Goal: Information Seeking & Learning: Learn about a topic

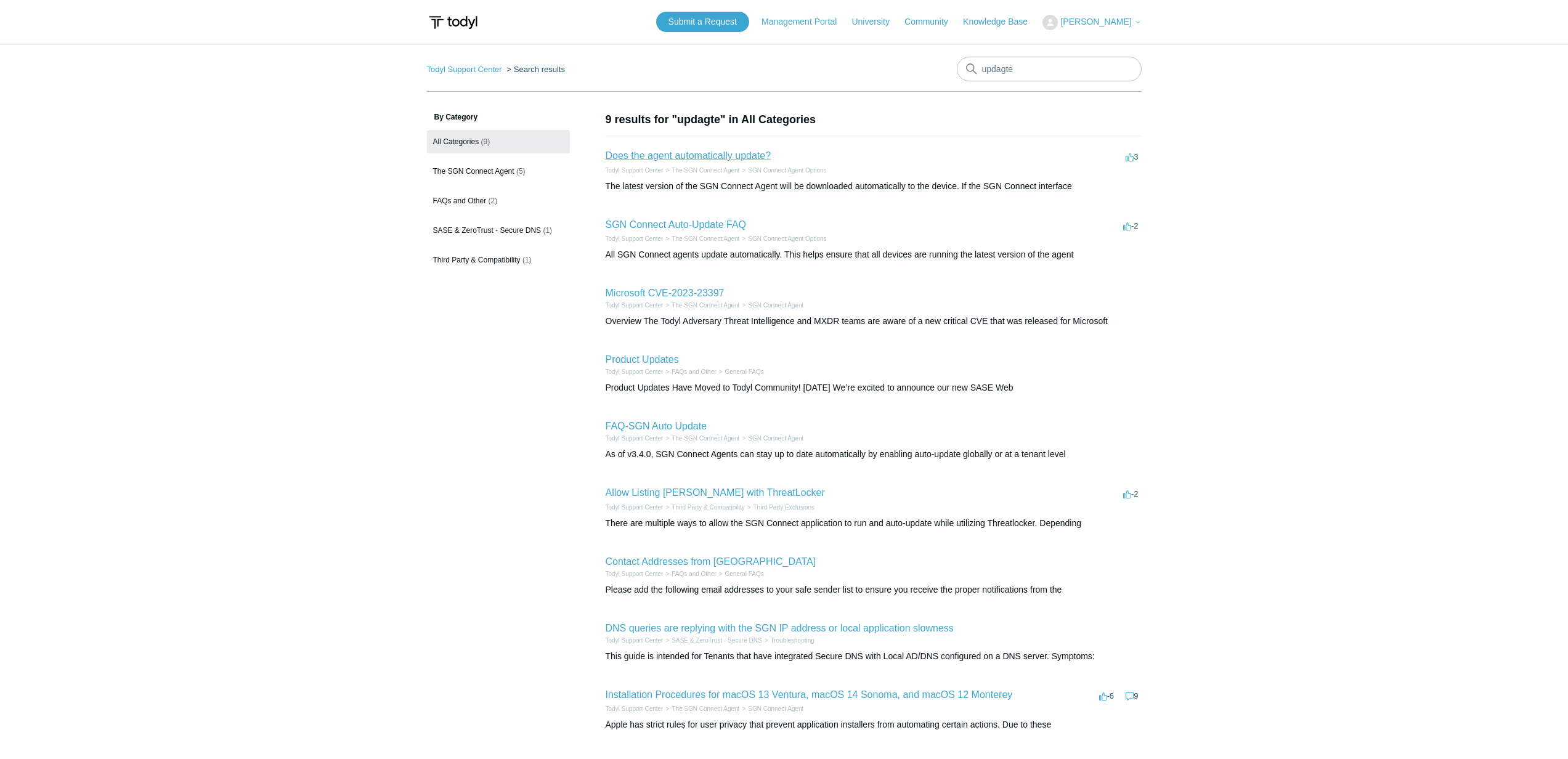
click at [650, 151] on link "Does the agent automatically update?" at bounding box center [689, 156] width 166 height 10
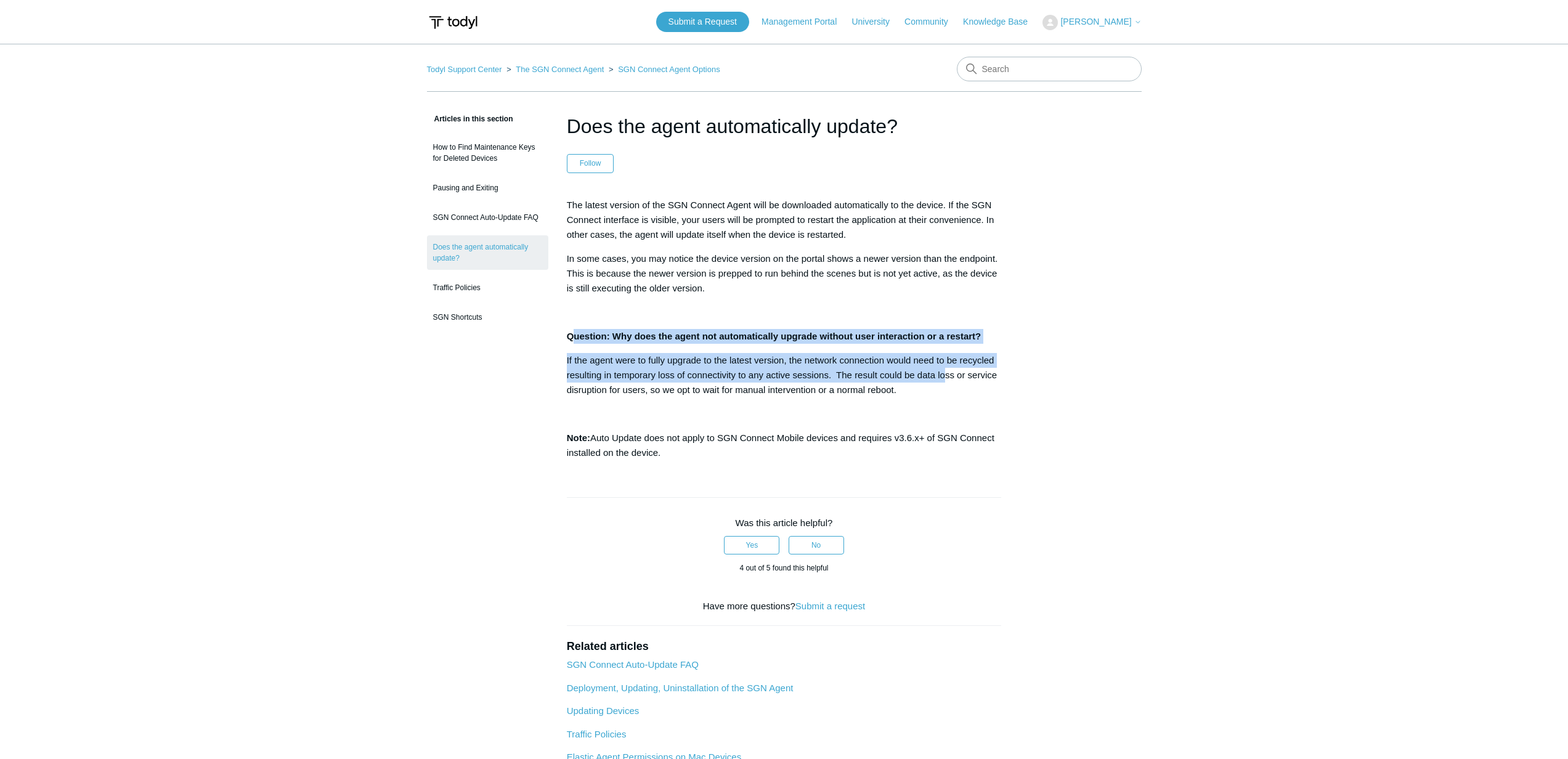
drag, startPoint x: 574, startPoint y: 340, endPoint x: 949, endPoint y: 380, distance: 377.1
click at [950, 380] on div "The latest version of the SGN Connect Agent will be downloaded automatically to…" at bounding box center [784, 329] width 435 height 263
click at [950, 380] on p "If the agent were to fully upgrade to the latest version, the network connectio…" at bounding box center [784, 375] width 435 height 44
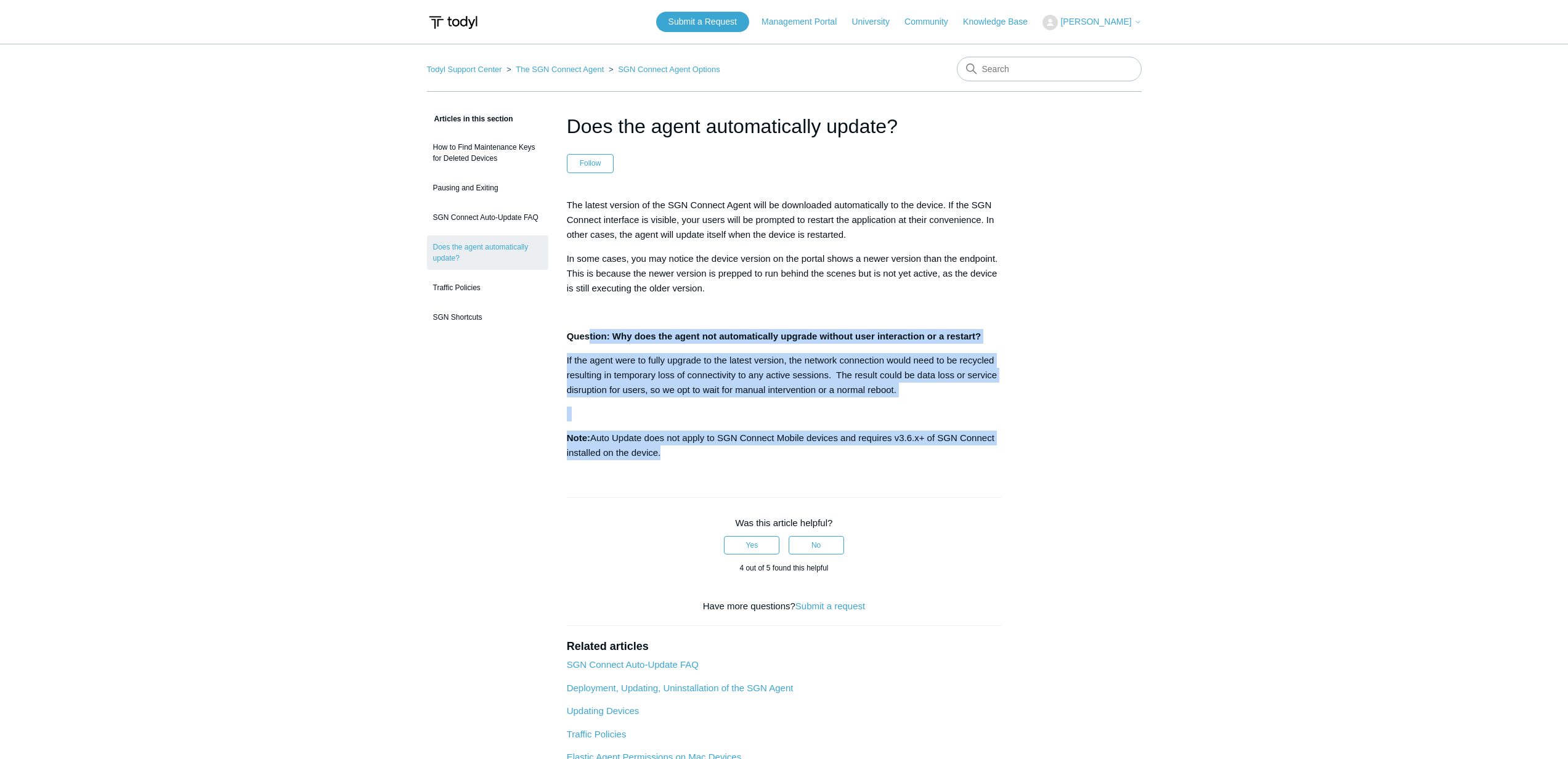
drag, startPoint x: 716, startPoint y: 470, endPoint x: 590, endPoint y: 344, distance: 178.2
click at [589, 344] on article "Does the agent automatically update? Follow Not yet followed by anyone The late…" at bounding box center [784, 488] width 472 height 755
click at [590, 344] on div "The latest version of the SGN Connect Agent will be downloaded automatically to…" at bounding box center [784, 329] width 435 height 263
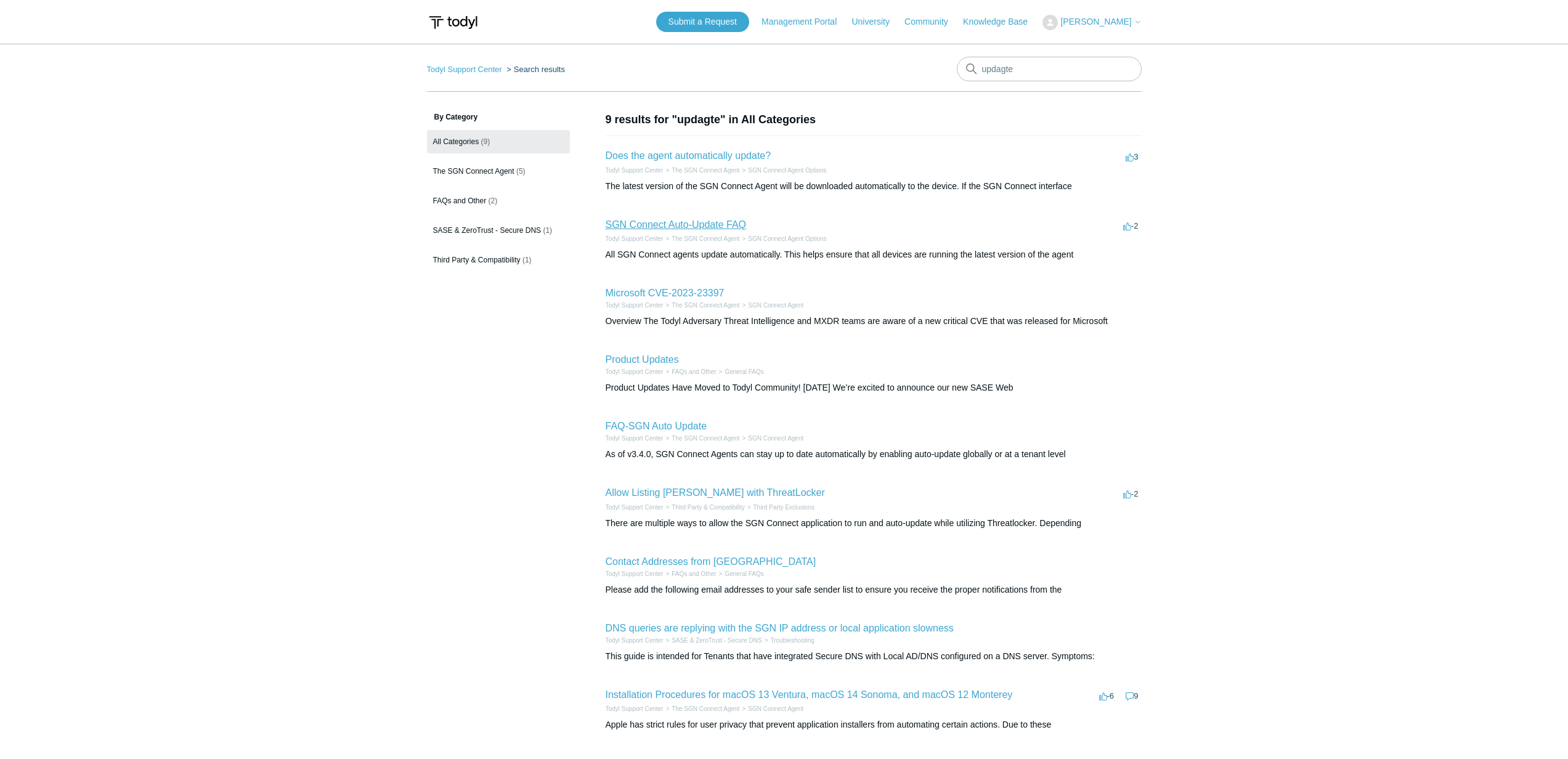
click at [687, 223] on link "SGN Connect Auto-Update FAQ" at bounding box center [676, 224] width 141 height 10
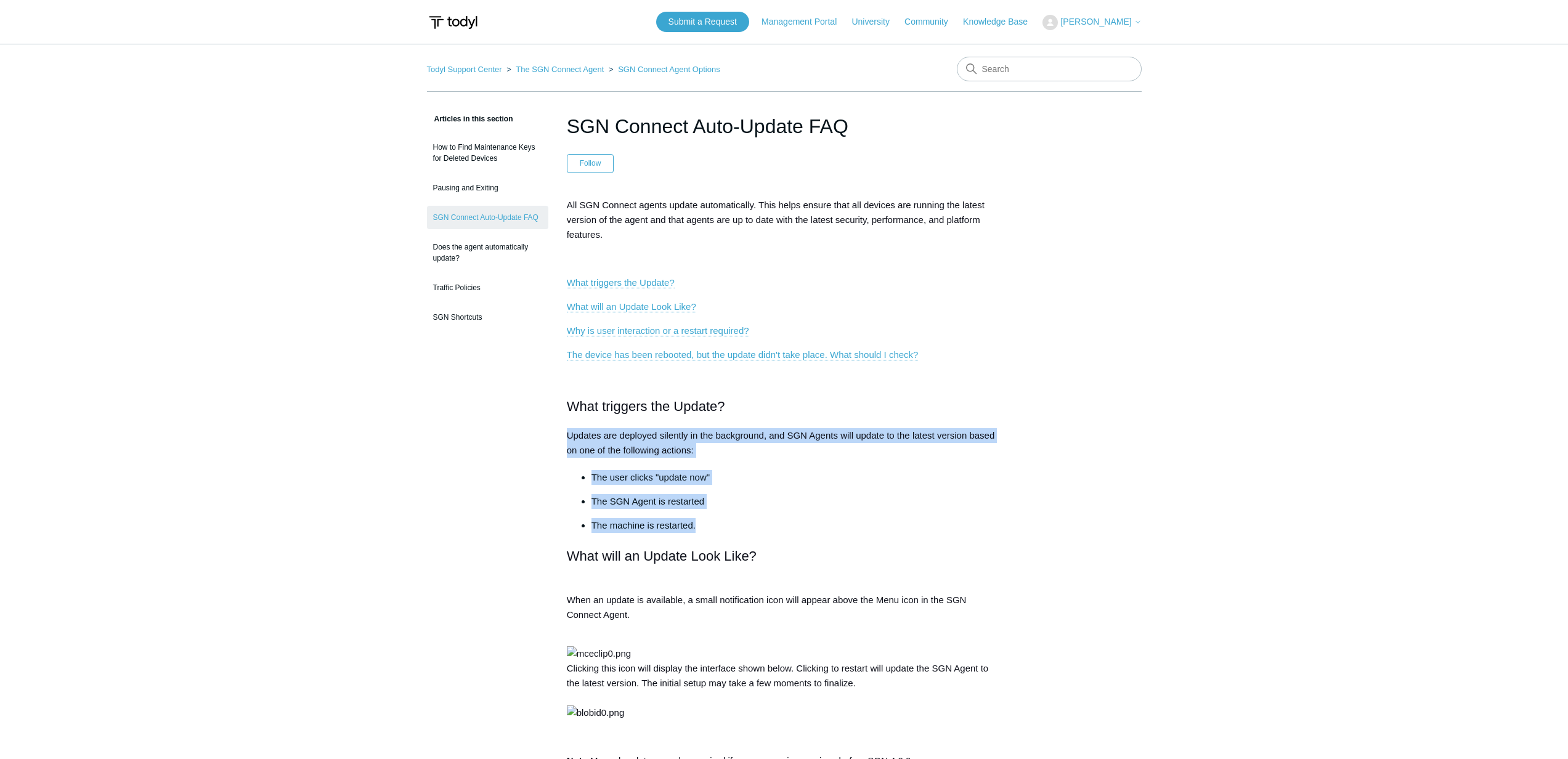
drag, startPoint x: 696, startPoint y: 523, endPoint x: 557, endPoint y: 433, distance: 165.6
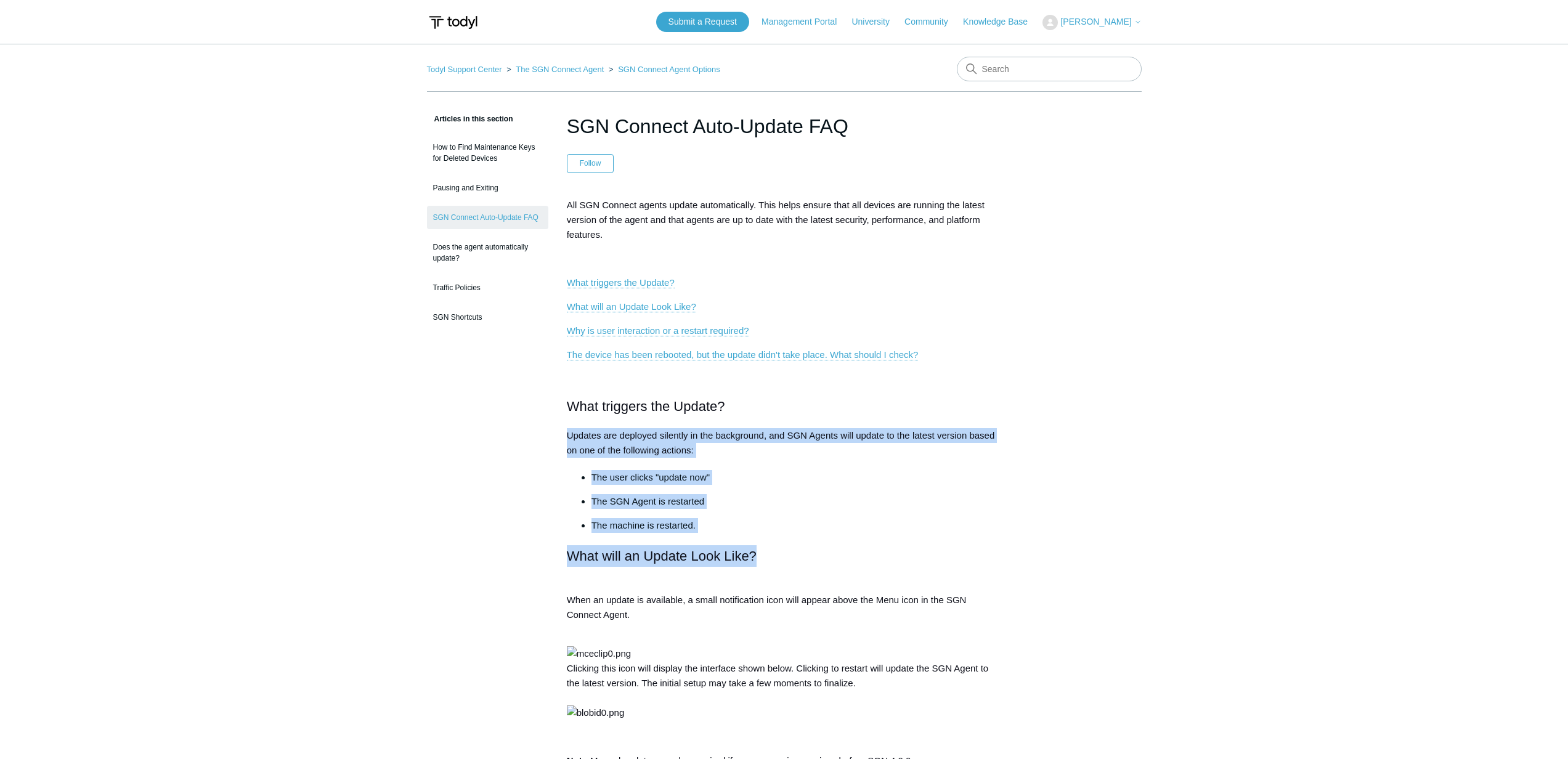
drag, startPoint x: 562, startPoint y: 434, endPoint x: 802, endPoint y: 548, distance: 265.7
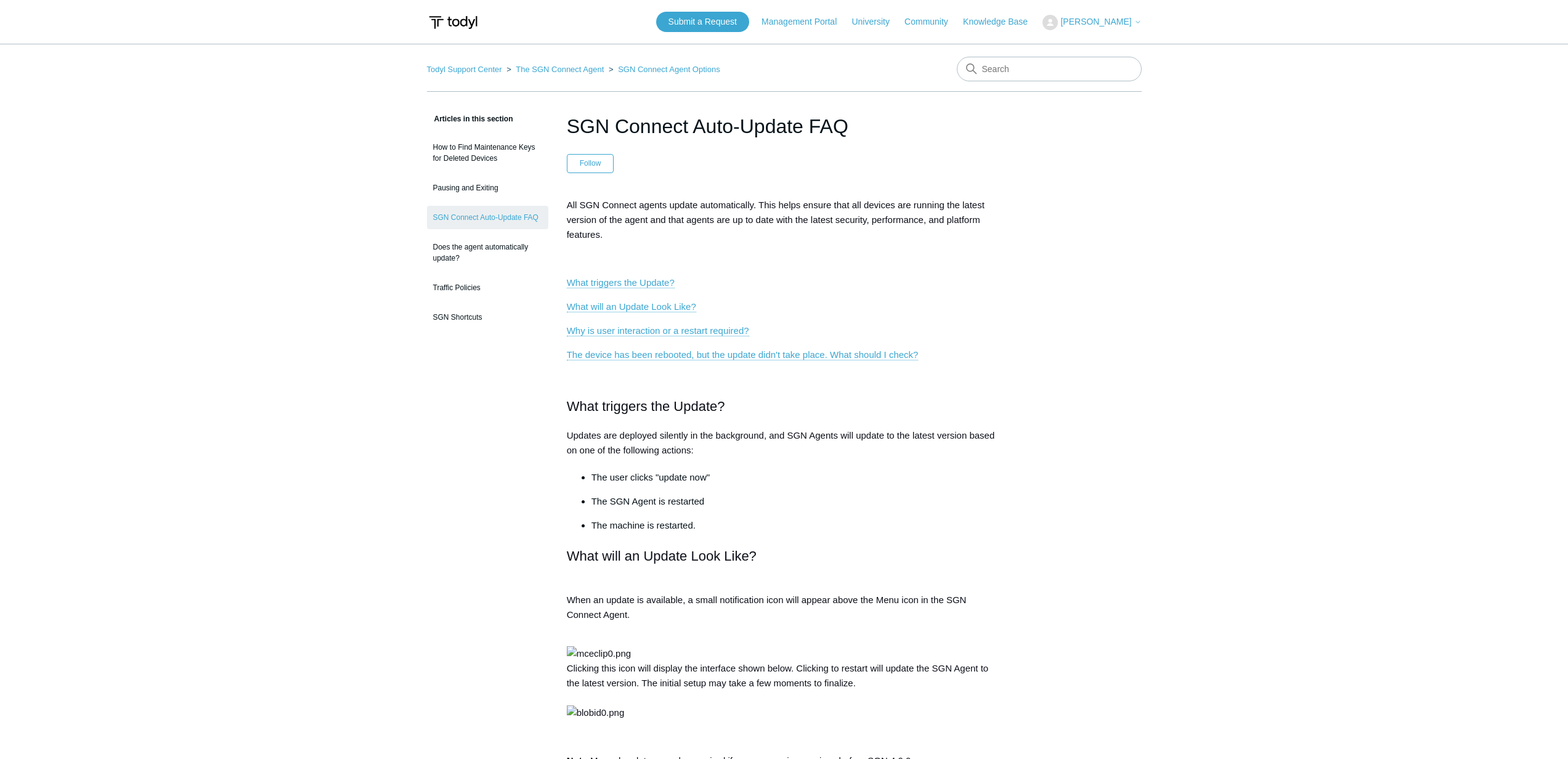
click at [800, 548] on h2 "What will an Update Look Like?" at bounding box center [784, 556] width 435 height 22
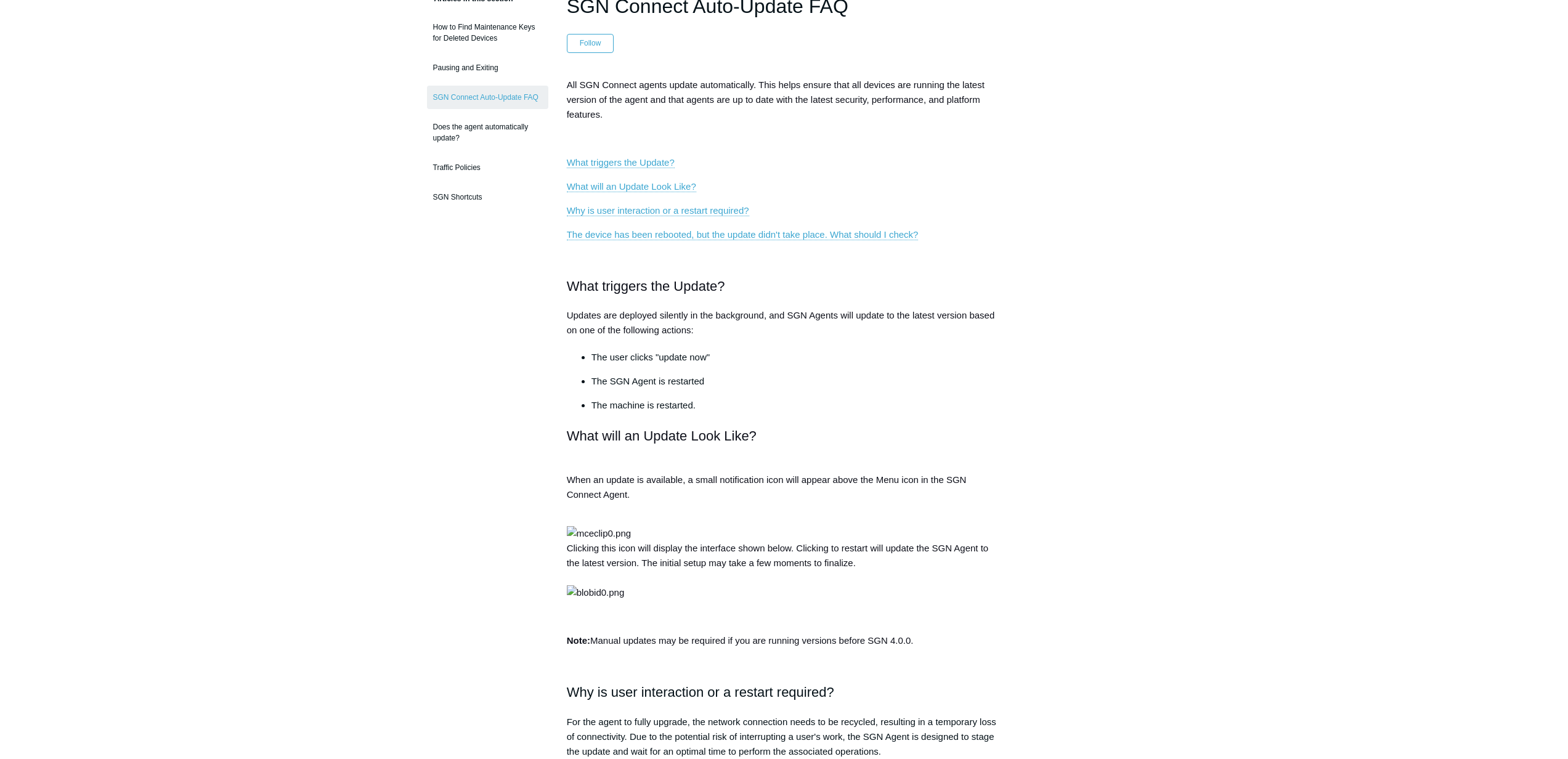
scroll to position [420, 0]
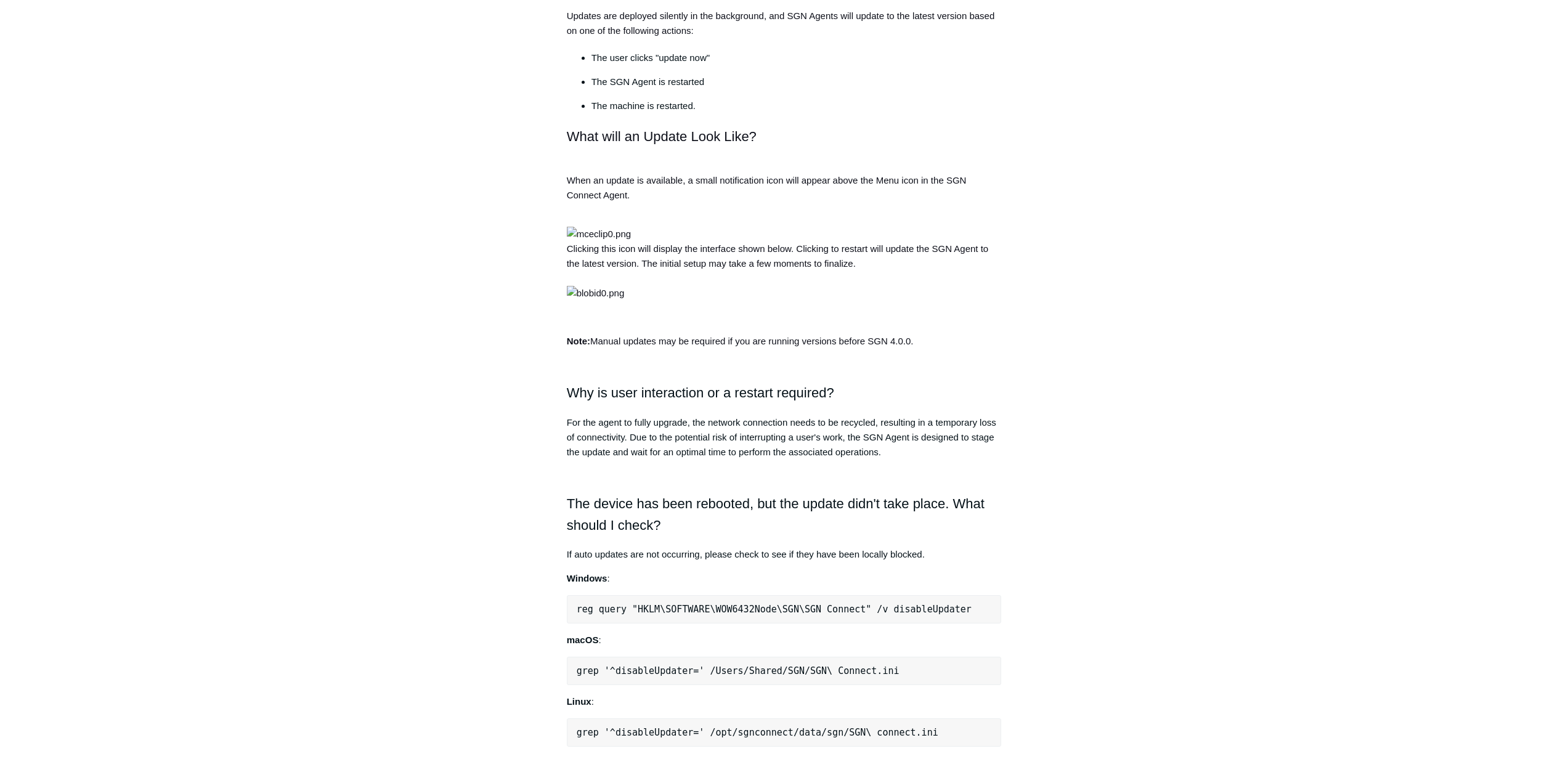
click at [376, 304] on main "Todyl Support Center The SGN Connect Agent SGN Connect Agent Options Articles i…" at bounding box center [784, 451] width 1568 height 1653
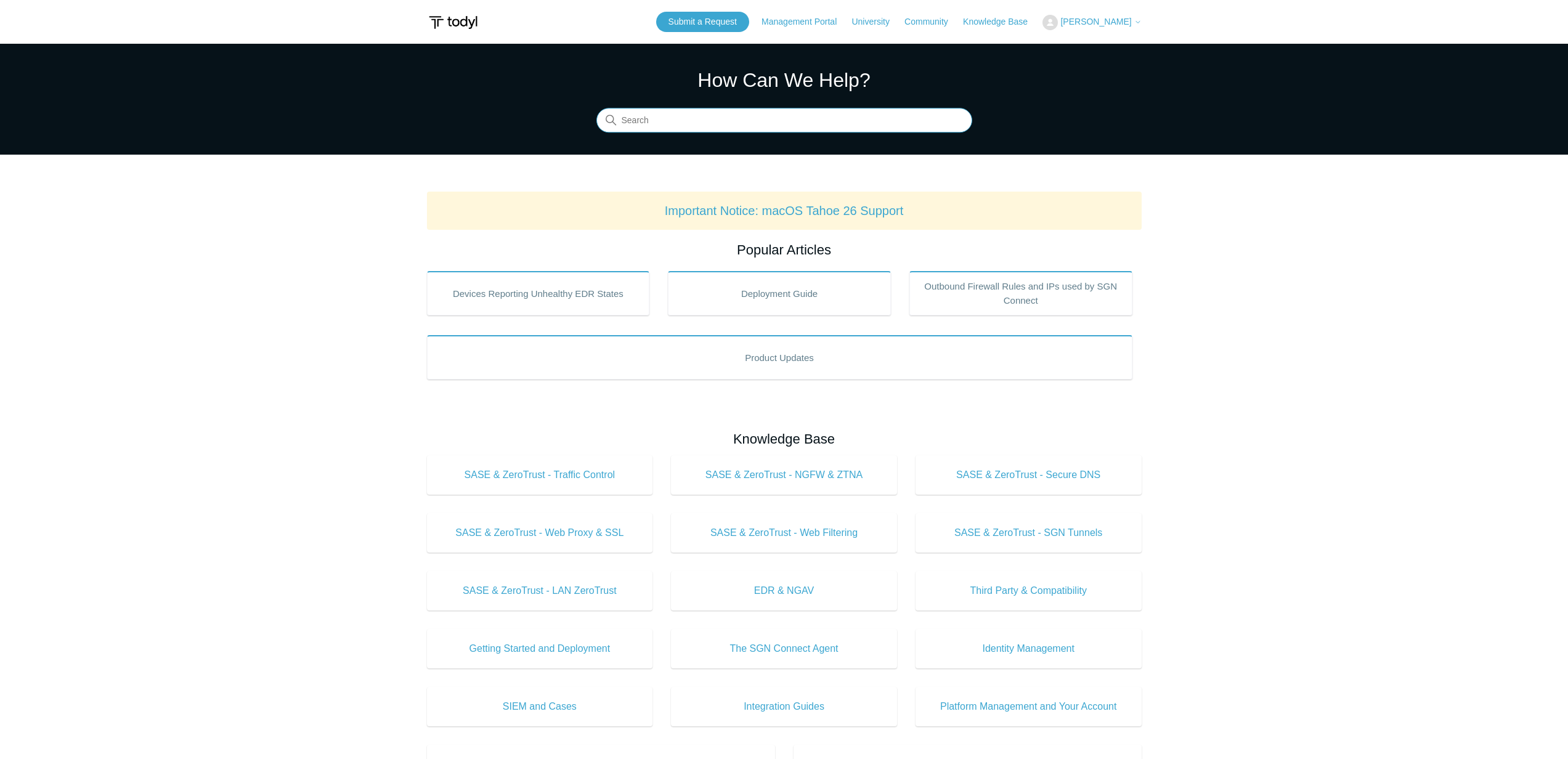
click at [740, 109] on input "Search" at bounding box center [784, 121] width 375 height 25
click at [738, 122] on input "Search" at bounding box center [784, 121] width 375 height 25
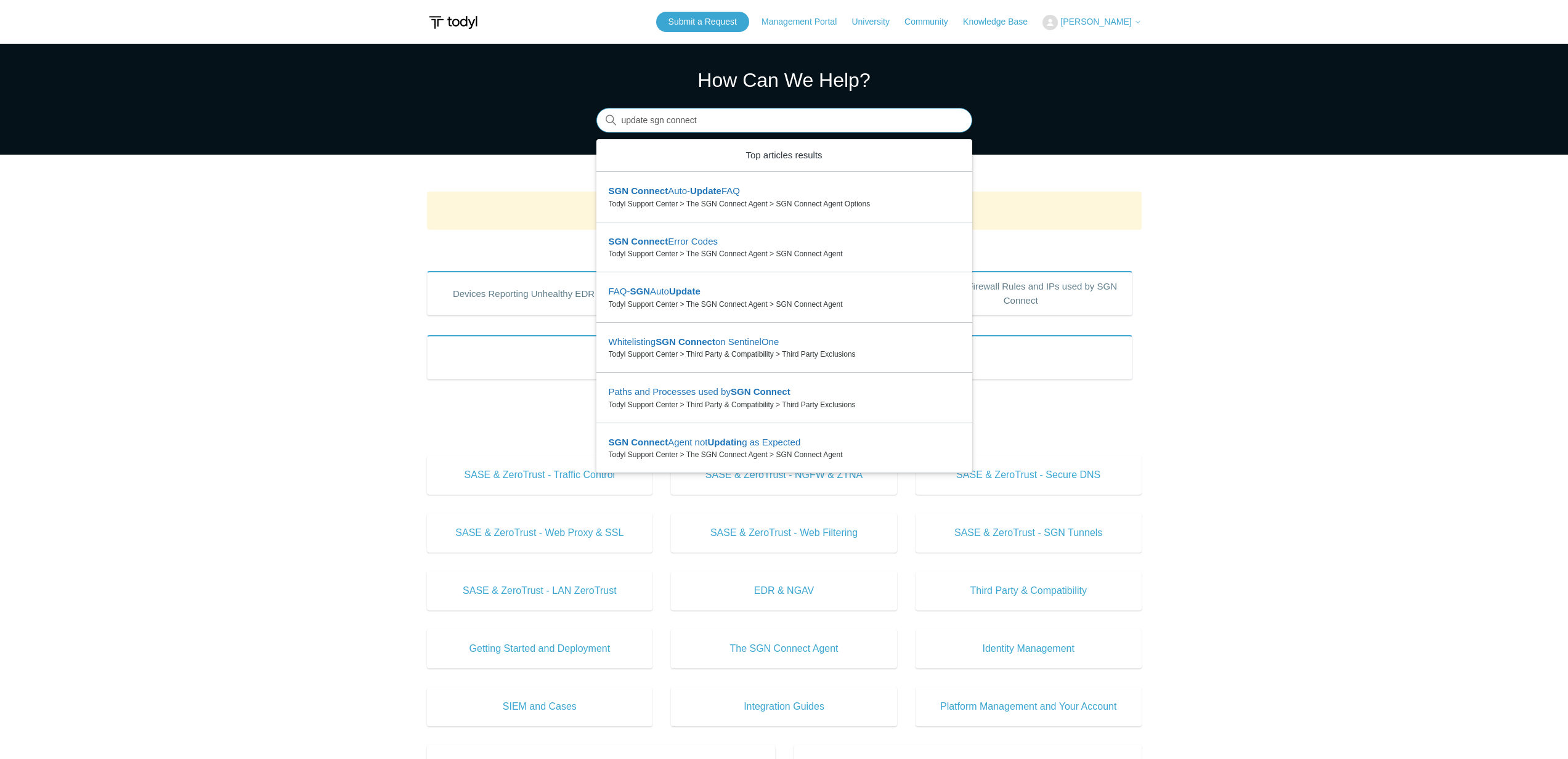
type input "update sgn connect"
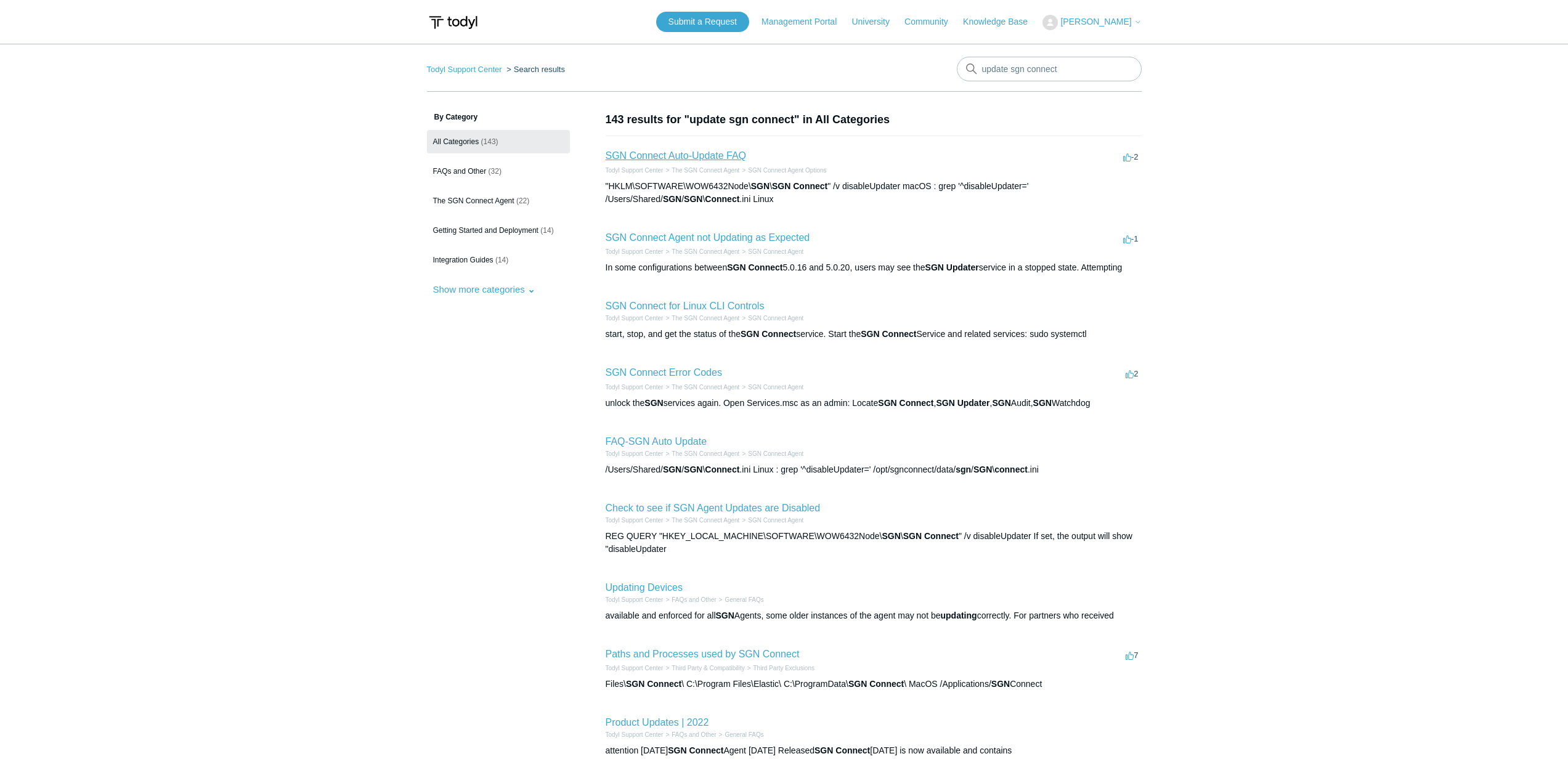
click at [716, 156] on link "SGN Connect Auto-Update FAQ" at bounding box center [676, 156] width 141 height 10
click at [770, 237] on link "SGN Connect Agent not Updating as Expected" at bounding box center [708, 237] width 205 height 10
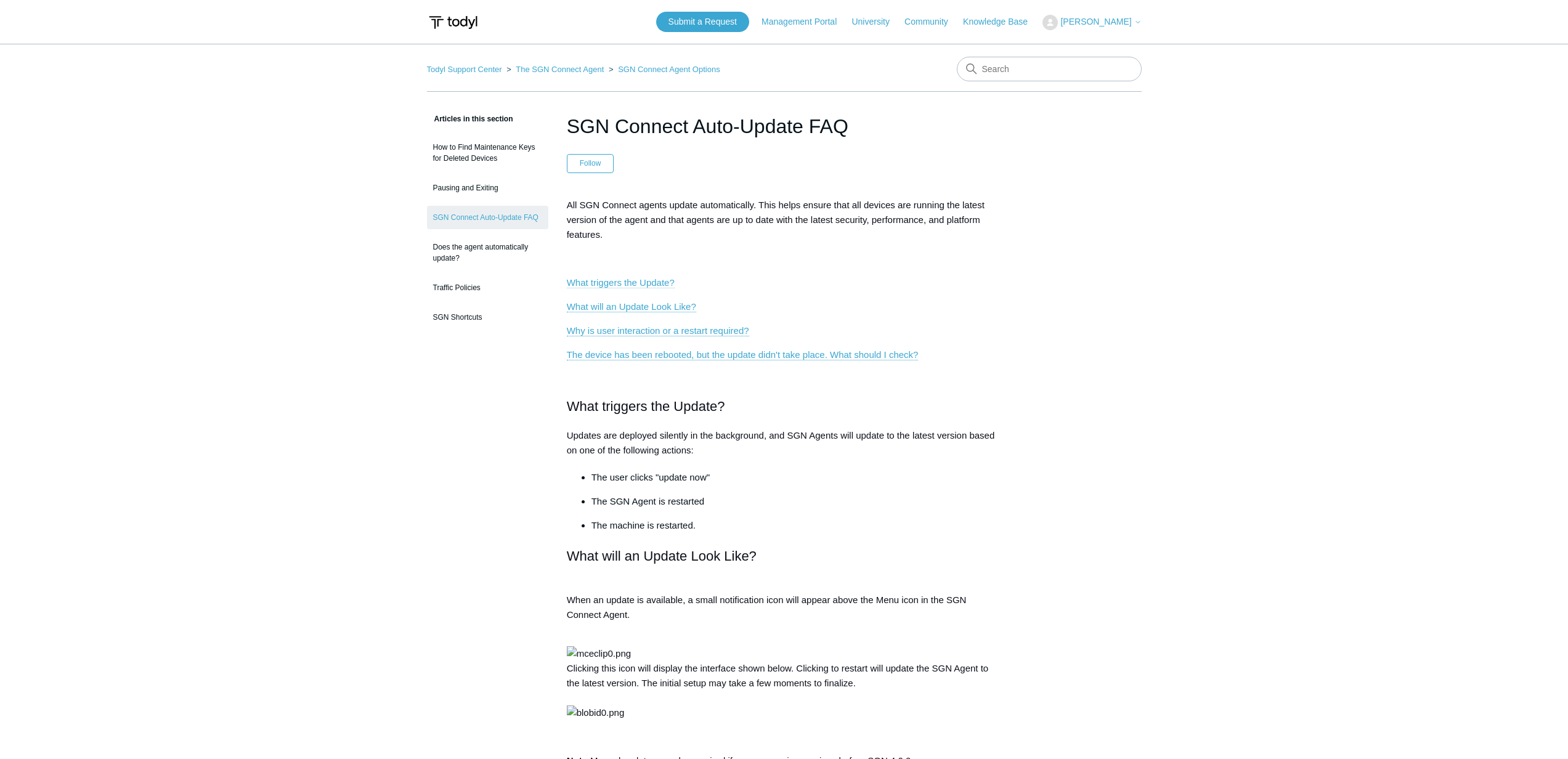
click at [640, 284] on link "What triggers the Update?" at bounding box center [620, 283] width 108 height 11
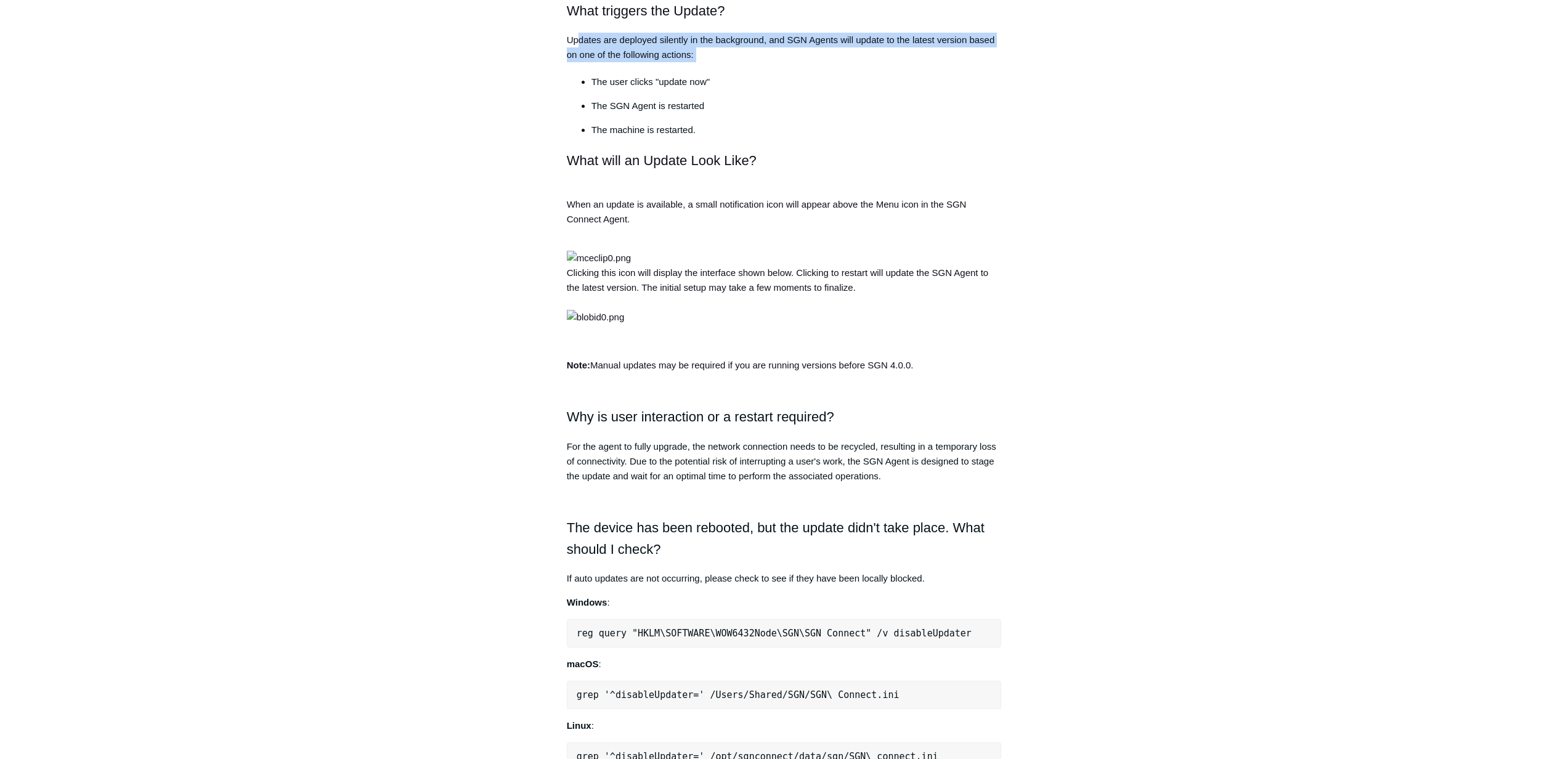
drag, startPoint x: 583, startPoint y: 46, endPoint x: 685, endPoint y: 73, distance: 105.5
click at [685, 73] on div "All SGN Connect agents update automatically. This helps ensure that all devices…" at bounding box center [784, 342] width 435 height 1080
click at [686, 73] on div "All SGN Connect agents update automatically. This helps ensure that all devices…" at bounding box center [784, 342] width 435 height 1080
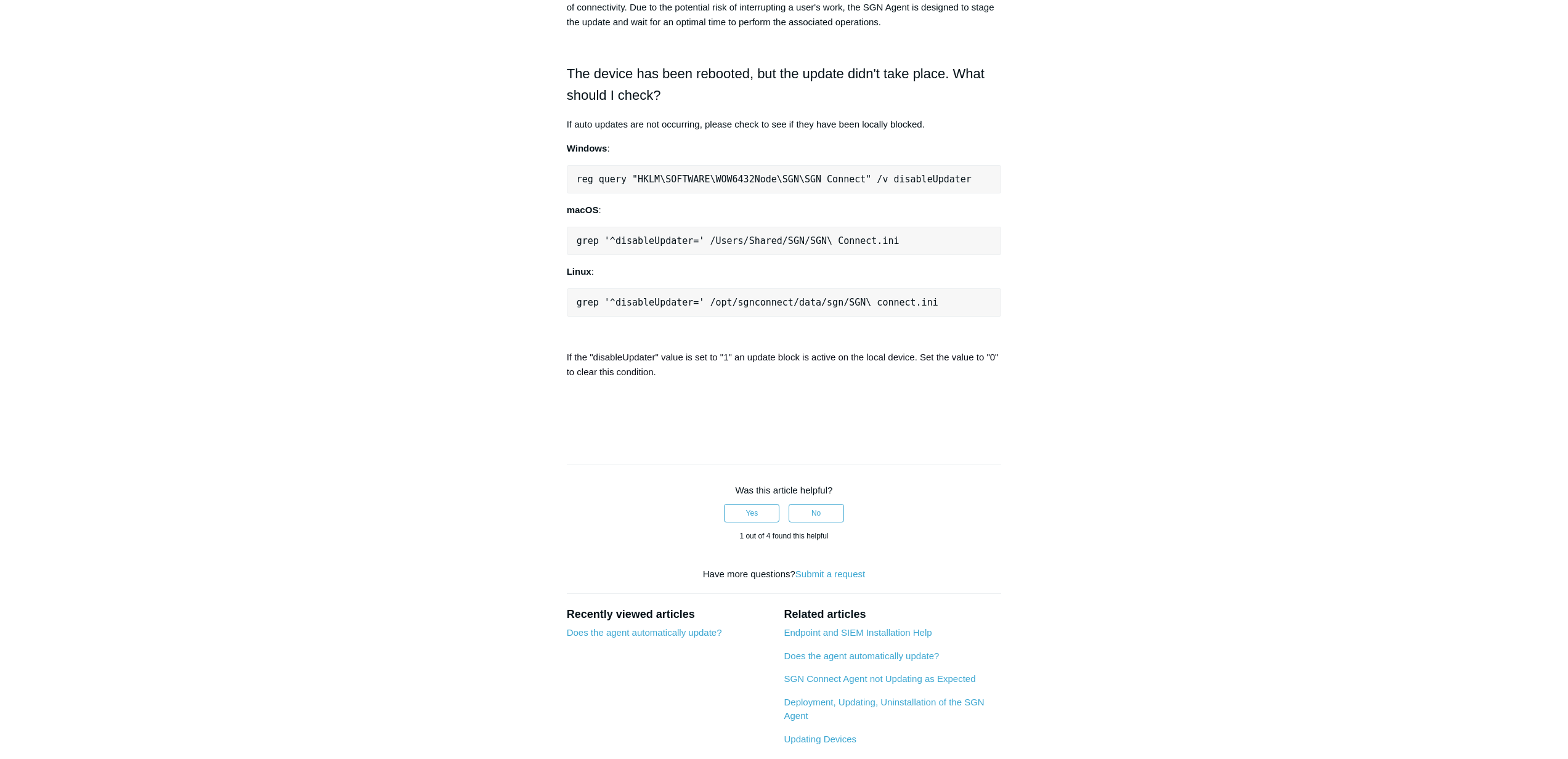
scroll to position [852, 0]
drag, startPoint x: 559, startPoint y: 330, endPoint x: 695, endPoint y: 357, distance: 138.7
click at [695, 357] on article "SGN Connect Auto-Update FAQ Follow Not yet followed by anyone All SGN Connect a…" at bounding box center [784, 52] width 472 height 1586
click at [695, 103] on h2 "The device has been rebooted, but the update didn't take place. What should I c…" at bounding box center [784, 82] width 435 height 44
click at [728, 191] on pre "reg query "HKLM\SOFTWARE\WOW6432Node\SGN\SGN Connect" /v disableUpdater" at bounding box center [784, 176] width 435 height 28
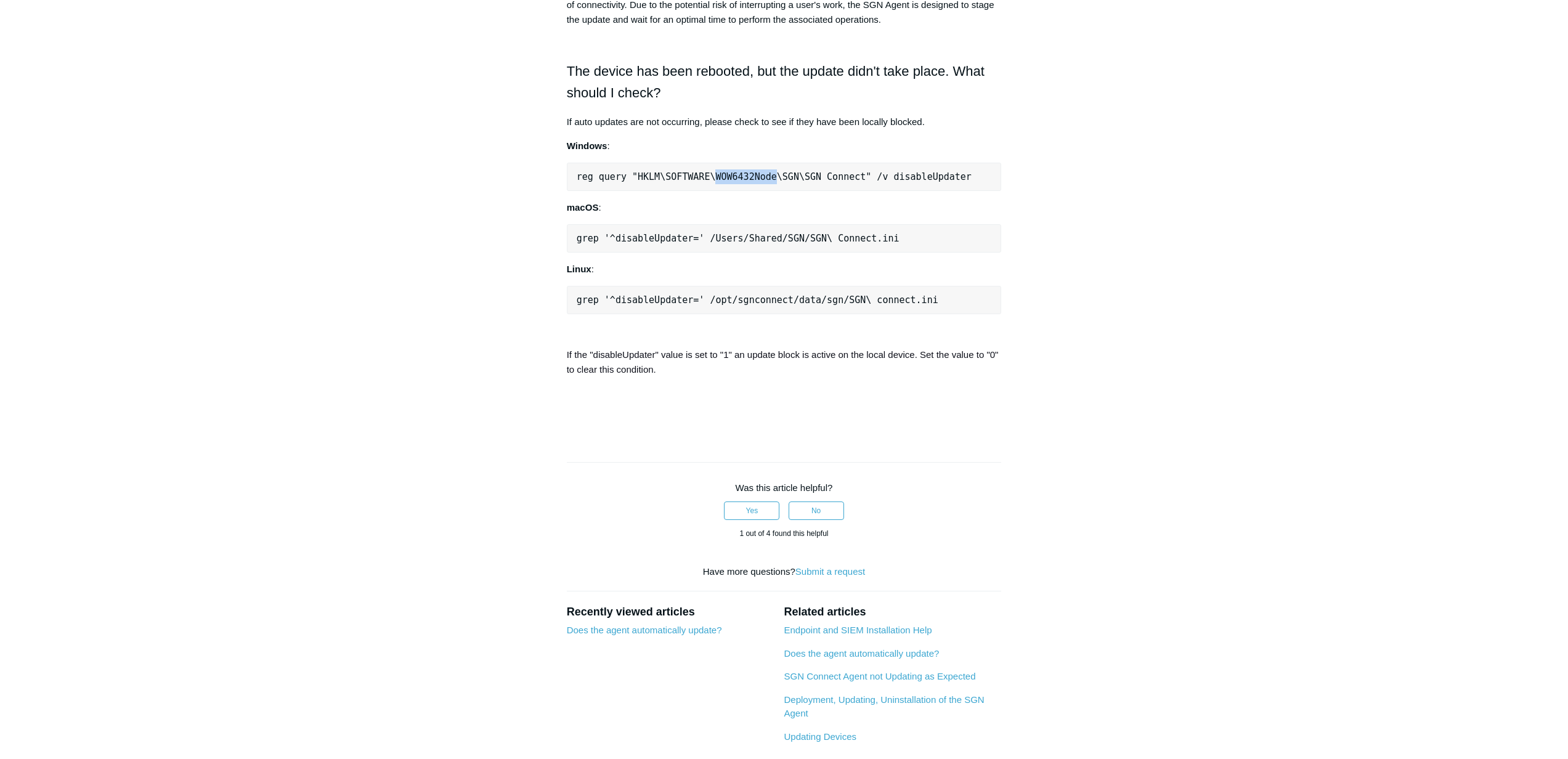
click at [728, 191] on pre "reg query "HKLM\SOFTWARE\WOW6432Node\SGN\SGN Connect" /v disableUpdater" at bounding box center [784, 176] width 435 height 28
copy div "reg query "HKLM\SOFTWARE\WOW6432Node\SGN\SGN Connect" /v disableUpdater"
drag, startPoint x: 799, startPoint y: 516, endPoint x: 1065, endPoint y: 618, distance: 284.9
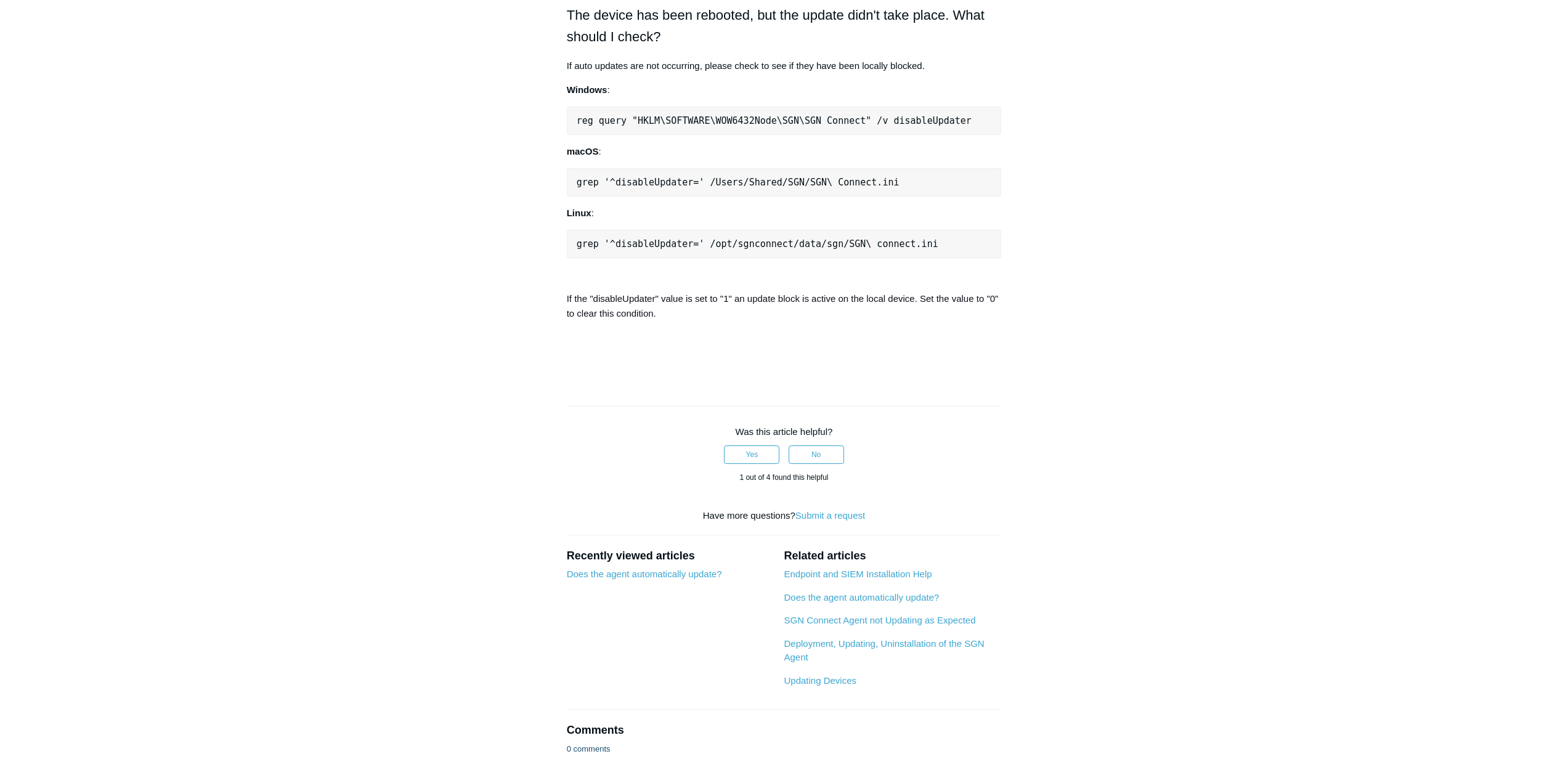
scroll to position [933, 0]
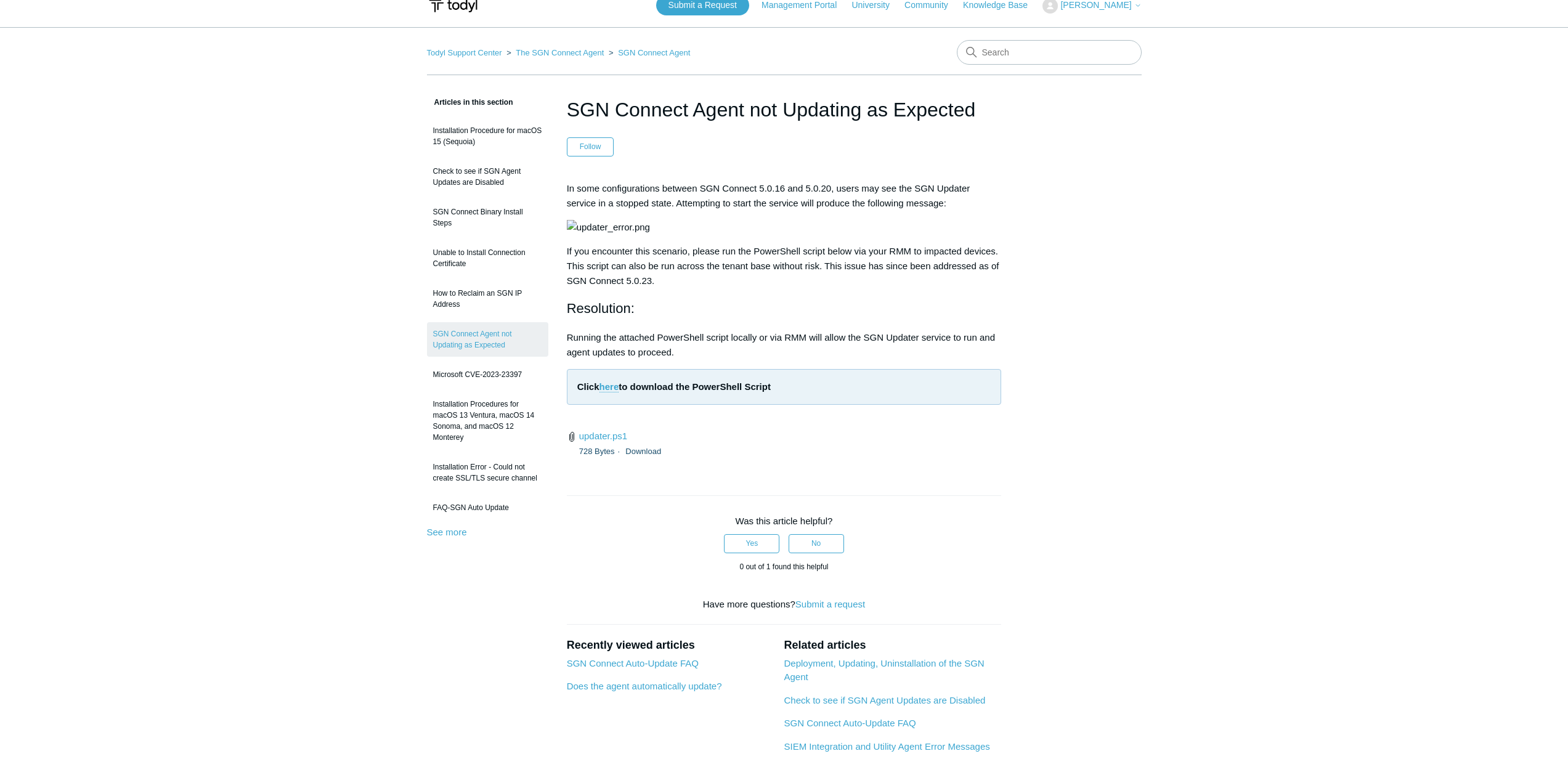
scroll to position [25, 0]
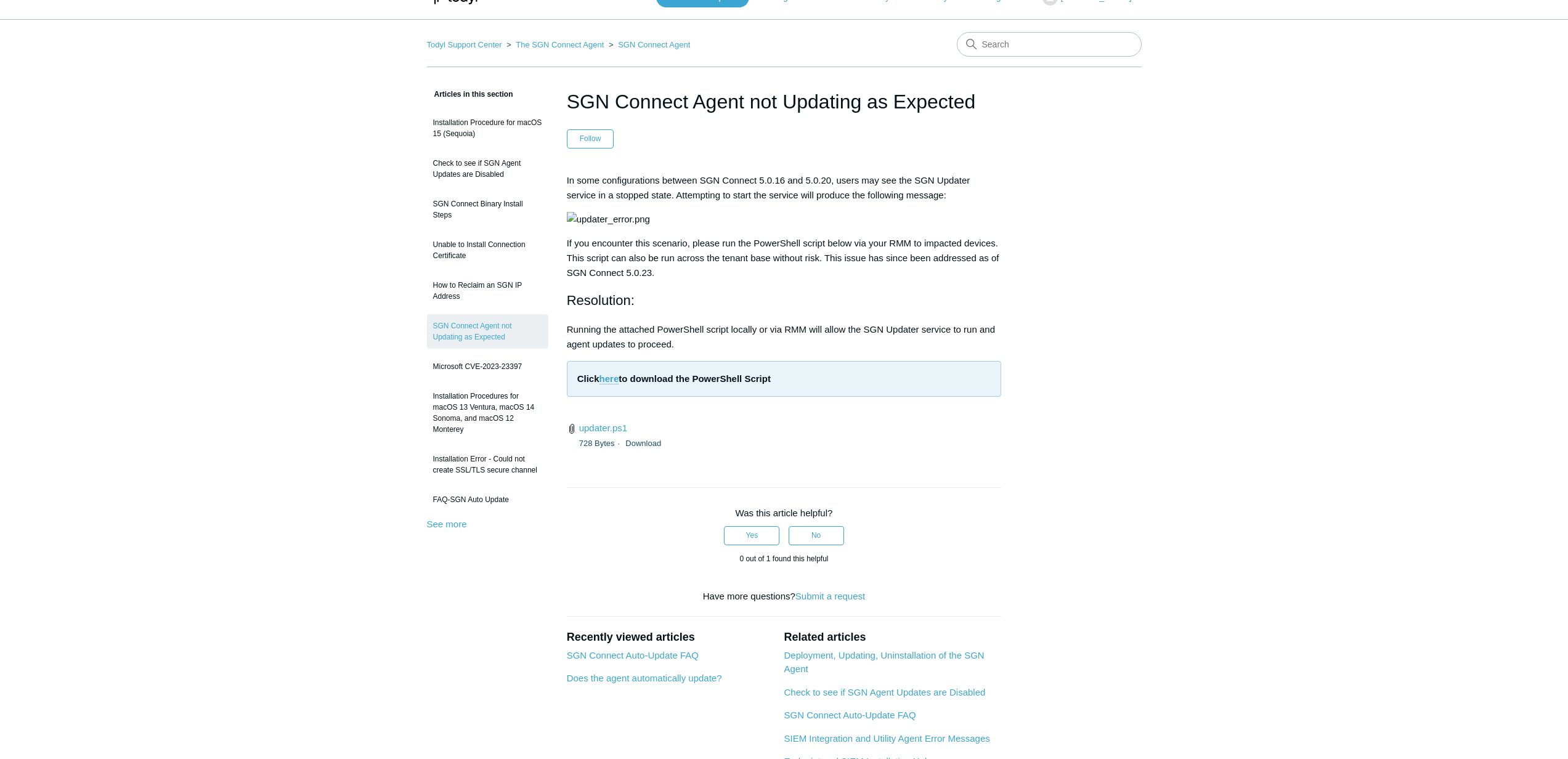
drag, startPoint x: 669, startPoint y: 487, endPoint x: 660, endPoint y: 508, distance: 22.8
click at [670, 352] on p "Running the attached PowerShell script locally or via RMM will allow the SGN Up…" at bounding box center [784, 337] width 435 height 30
drag, startPoint x: 699, startPoint y: 500, endPoint x: 591, endPoint y: 381, distance: 160.7
click at [591, 380] on div "In some configurations between SGN Connect 5.0.16 and 5.0.20, users may see the…" at bounding box center [784, 297] width 435 height 247
click at [592, 280] on p "If you encounter this scenario, please run the PowerShell script below via your…" at bounding box center [784, 258] width 435 height 44
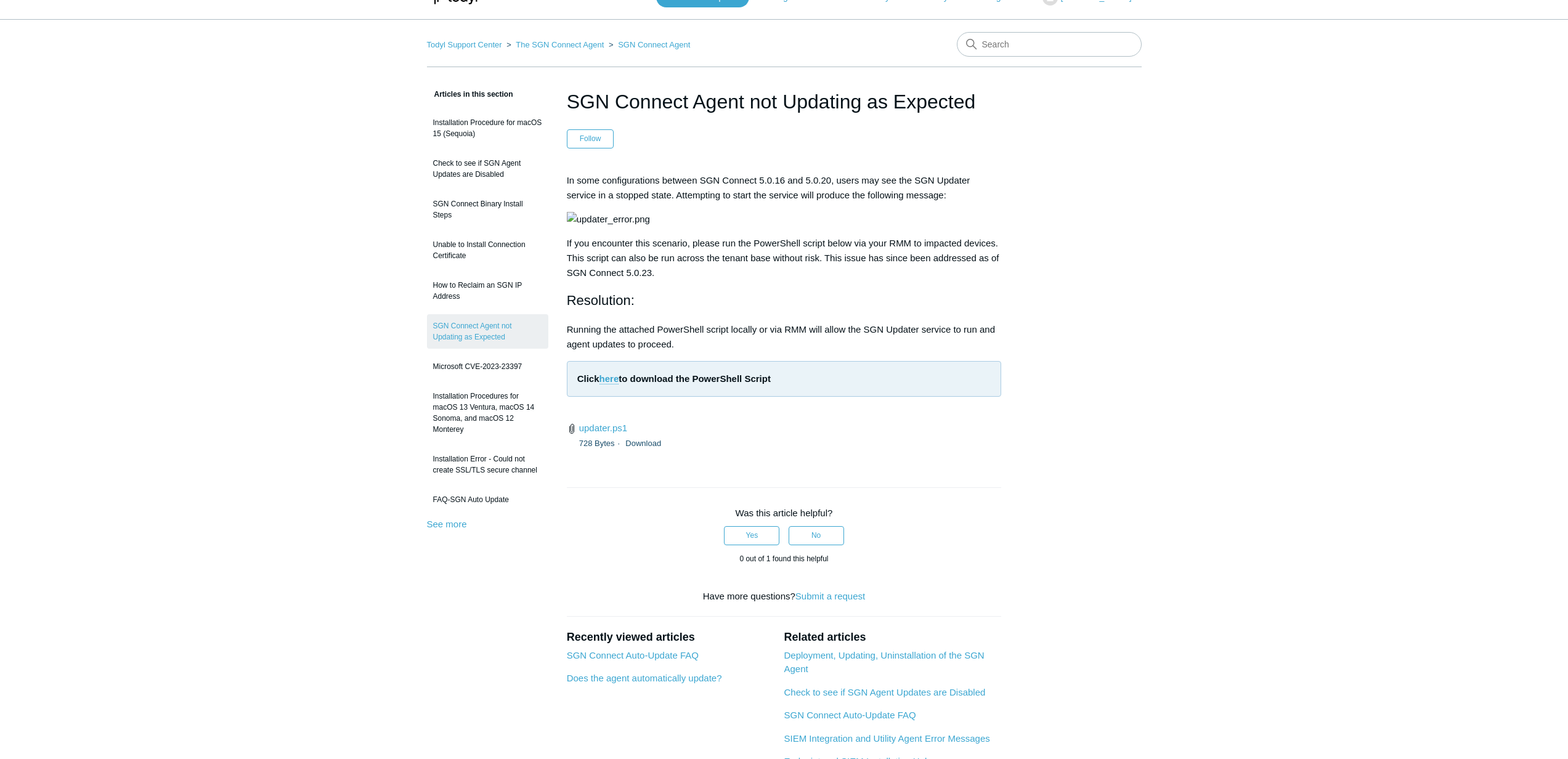
click at [725, 352] on p "Running the attached PowerShell script locally or via RMM will allow the SGN Up…" at bounding box center [784, 337] width 435 height 30
click at [594, 433] on link "updater.ps1" at bounding box center [604, 427] width 48 height 10
click at [1367, 320] on main "Todyl Support Center The SGN Connect Agent SGN Connect Agent Articles in this s…" at bounding box center [784, 445] width 1568 height 852
click at [488, 170] on link "Check to see if SGN Agent Updates are Disabled" at bounding box center [487, 168] width 122 height 35
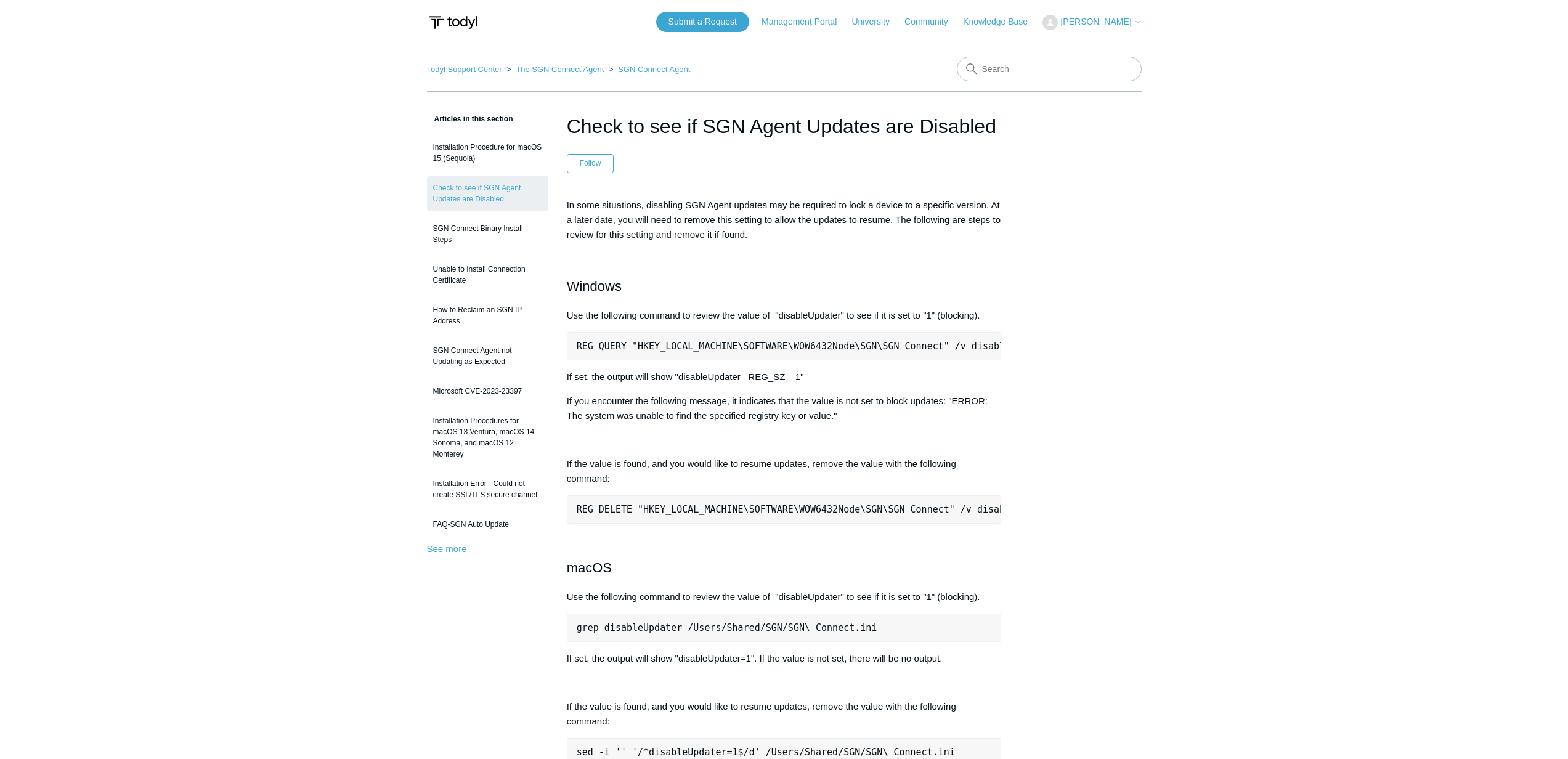
click at [749, 342] on pre "REG QUERY "HKEY_LOCAL_MACHINE\SOFTWARE\WOW6432Node\SGN\SGN Connect" /v disableU…" at bounding box center [784, 346] width 435 height 28
copy div "REG QUERY "HKEY_LOCAL_MACHINE\SOFTWARE\WOW6432Node\SGN\SGN Connect" /v disableU…"
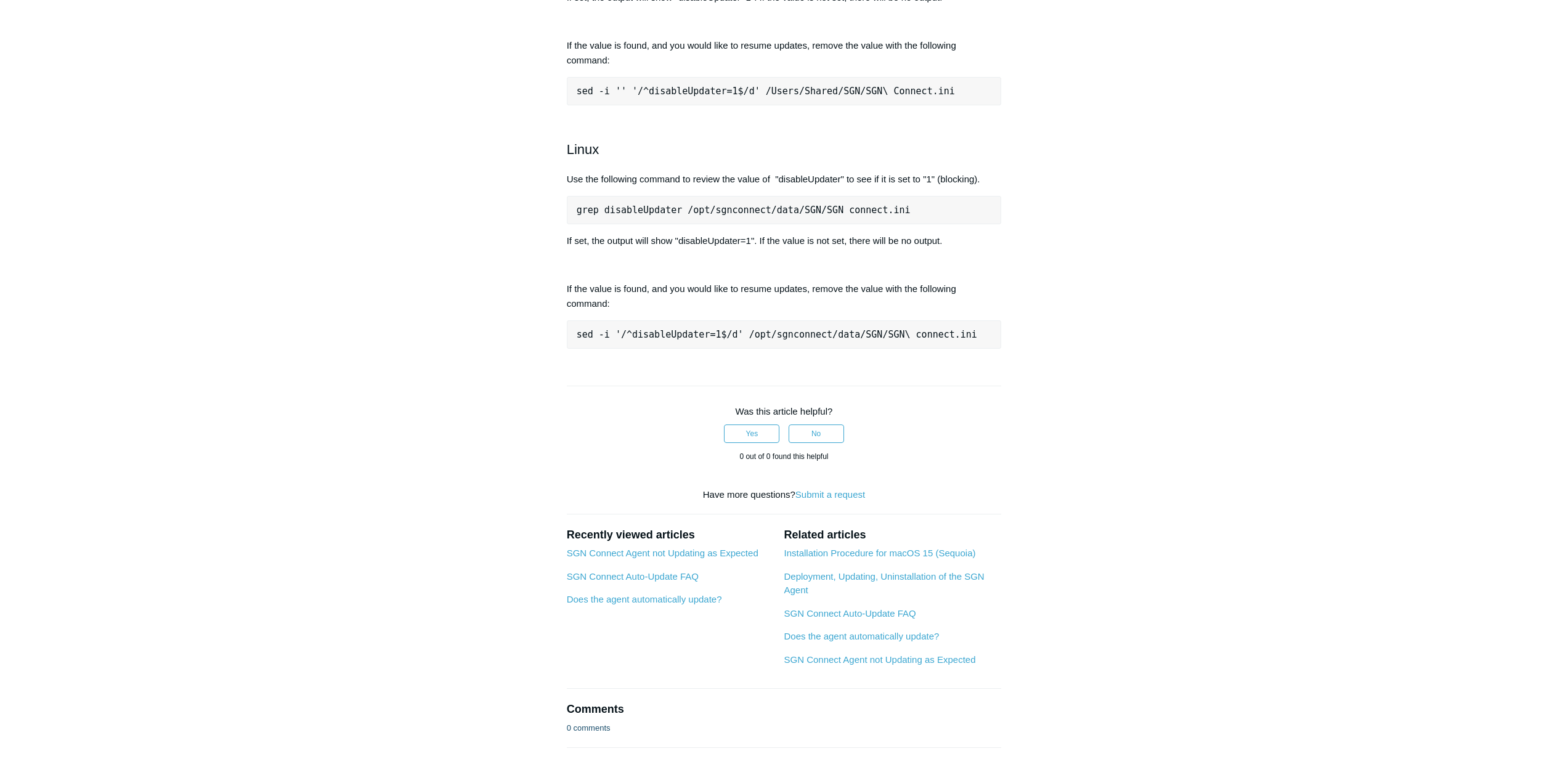
scroll to position [774, 0]
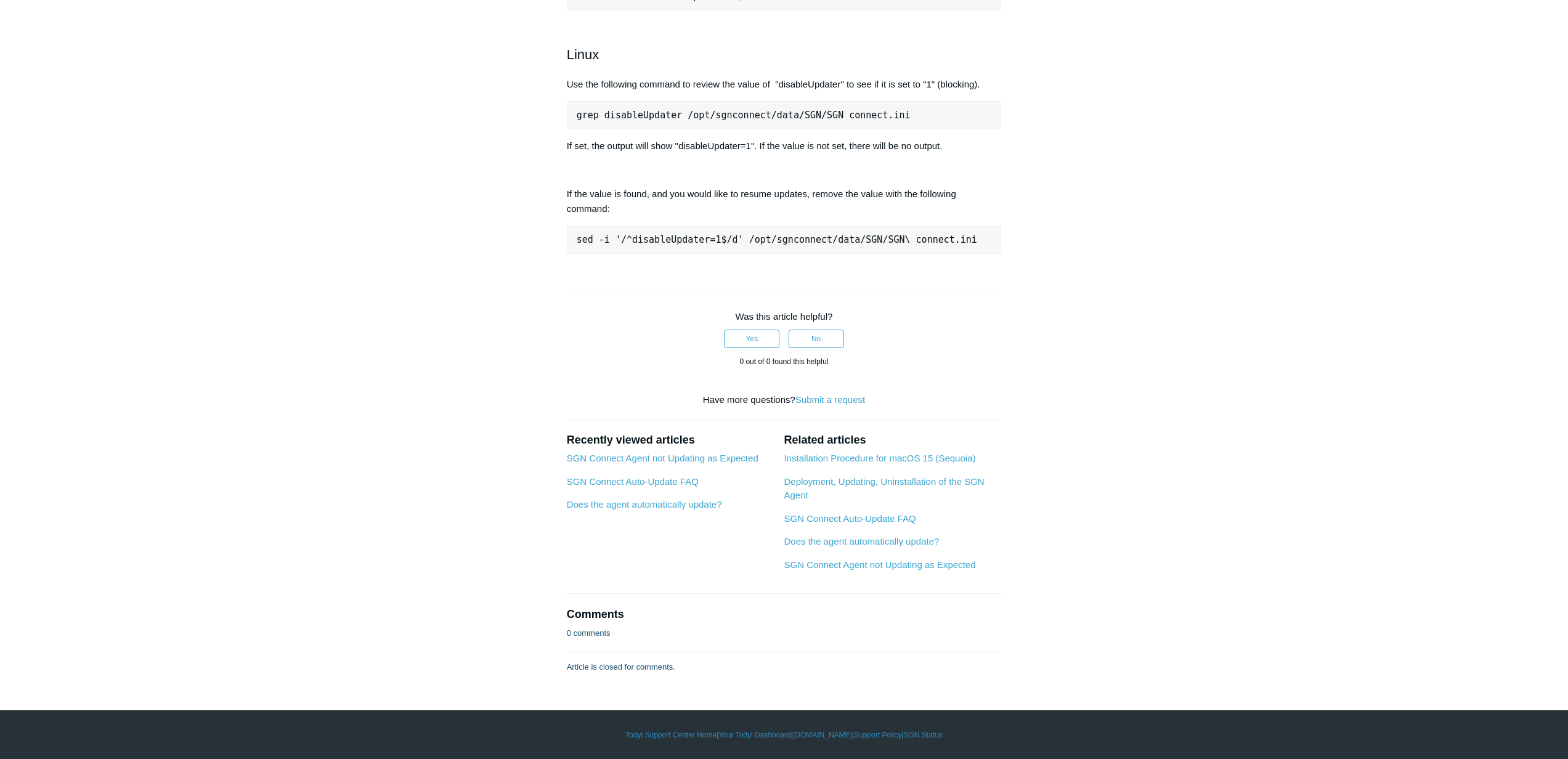
drag, startPoint x: 355, startPoint y: 398, endPoint x: 330, endPoint y: 346, distance: 57.7
click at [689, 457] on link "SGN Connect Agent not Updating as Expected" at bounding box center [662, 458] width 192 height 10
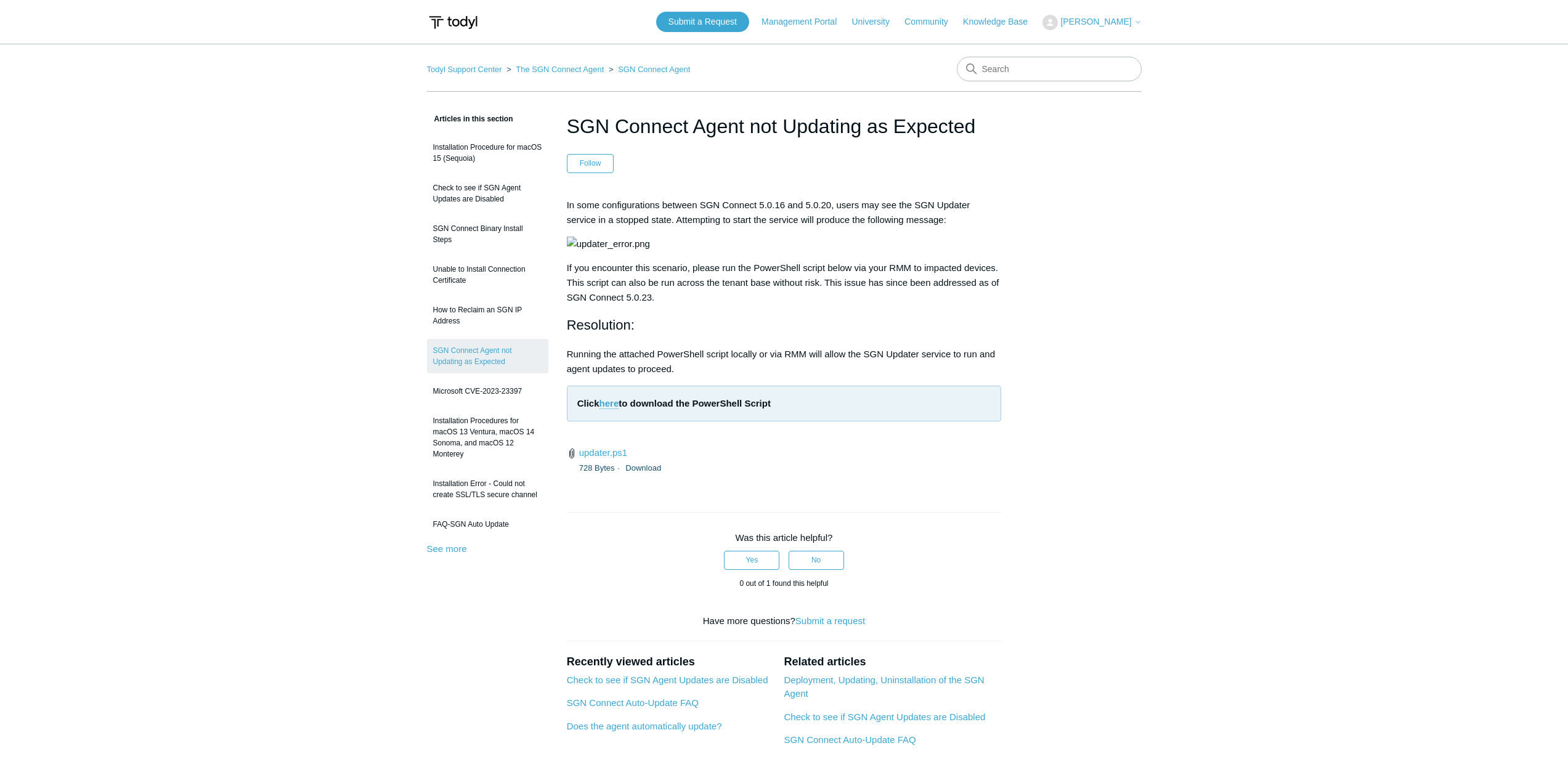
click at [232, 312] on main "Todyl Support Center The SGN Connect Agent SGN Connect Agent Articles in this s…" at bounding box center [784, 469] width 1568 height 852
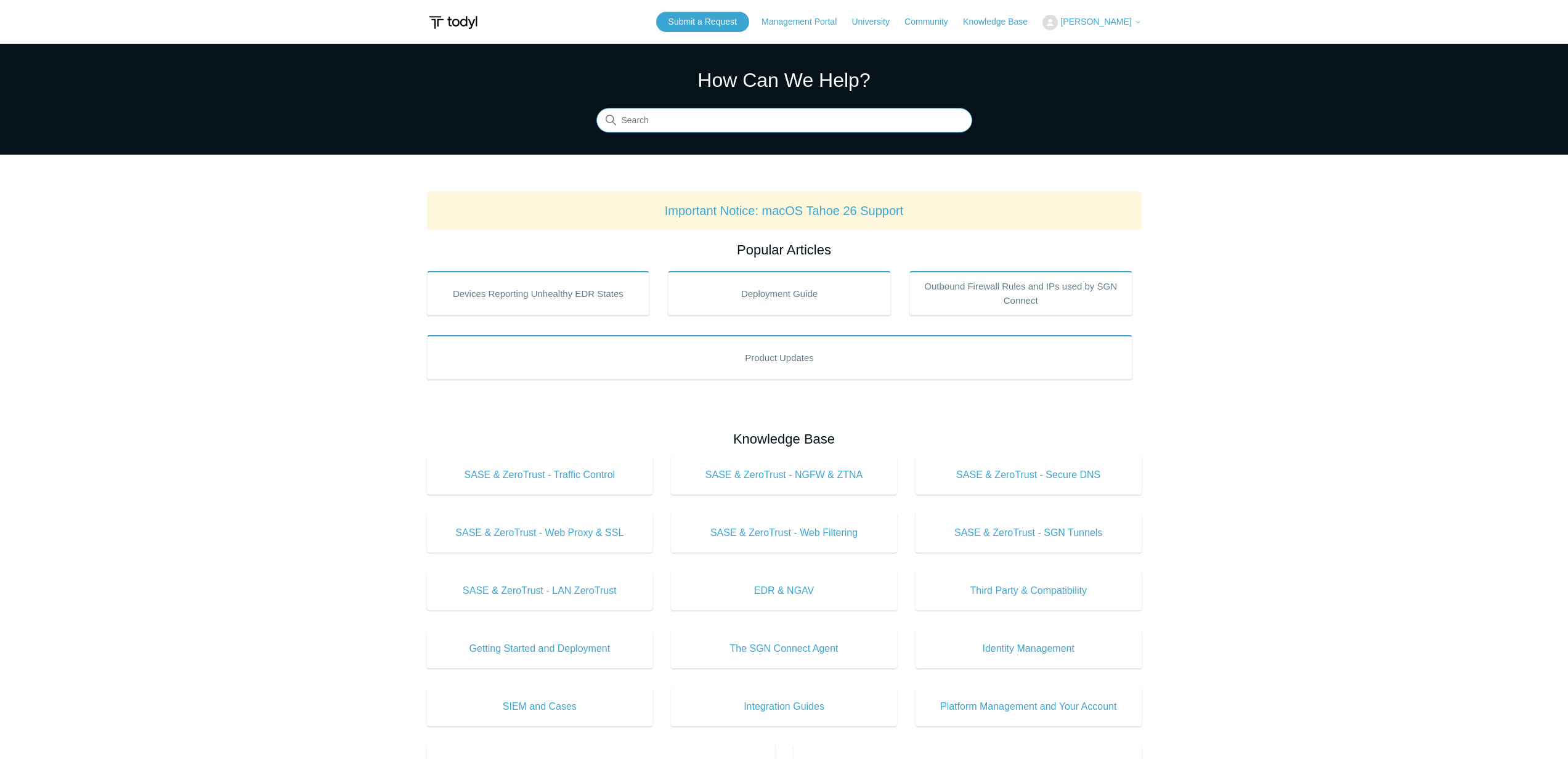
click at [772, 117] on input "Search" at bounding box center [784, 121] width 375 height 25
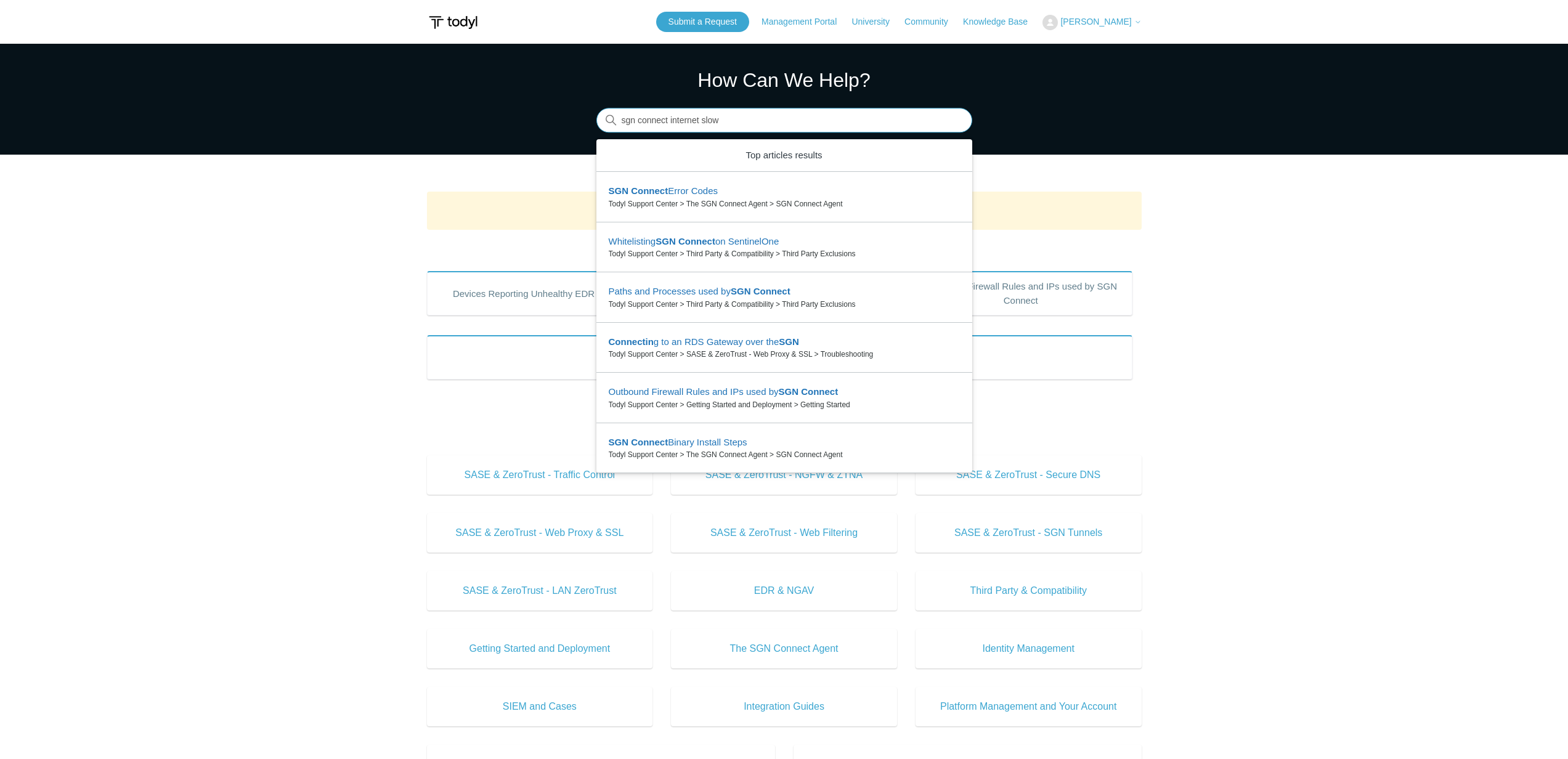
type input "sgn connect internet slow"
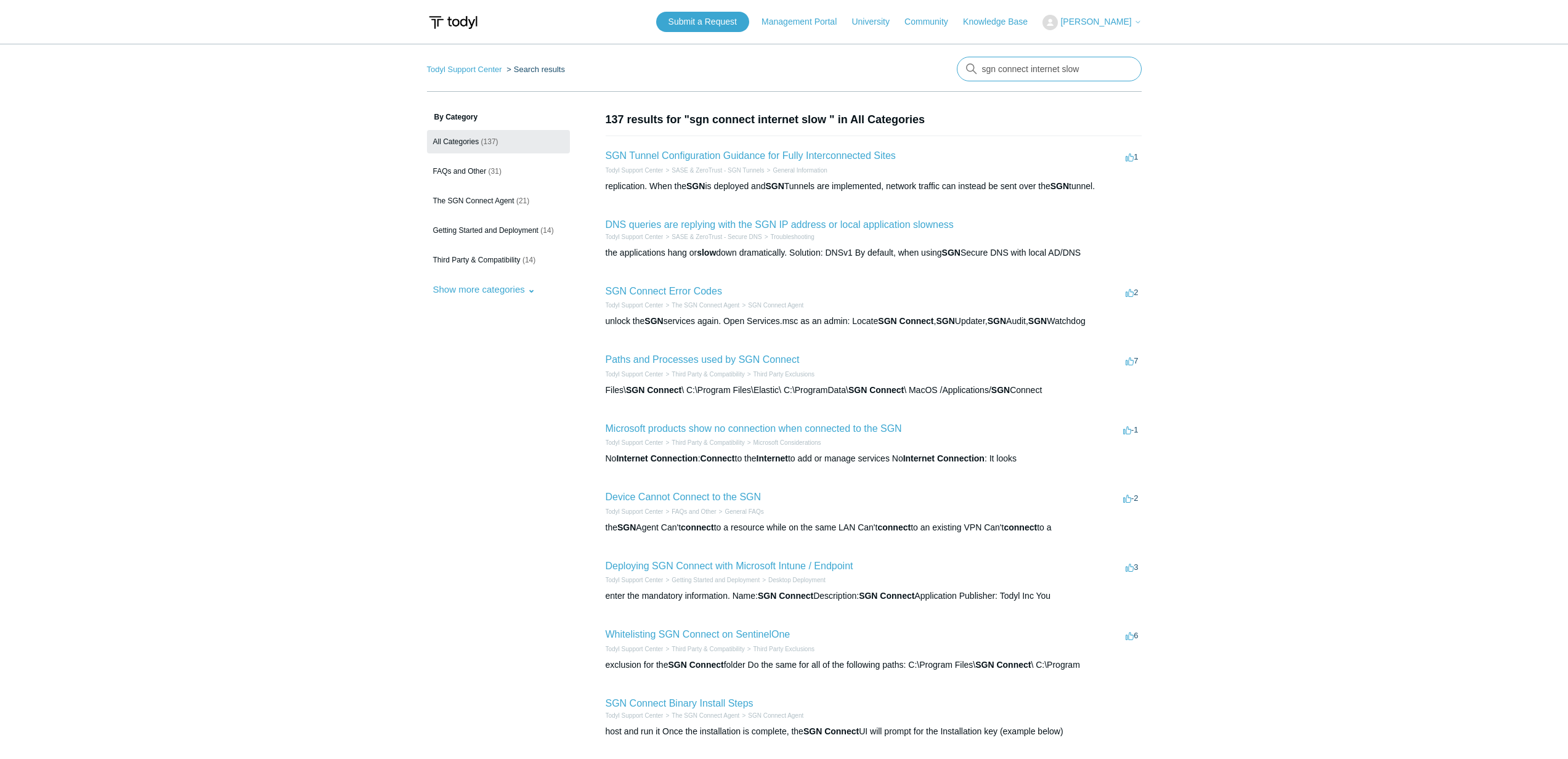
click at [1014, 71] on input "sgn connect internet slow" at bounding box center [1048, 68] width 185 height 25
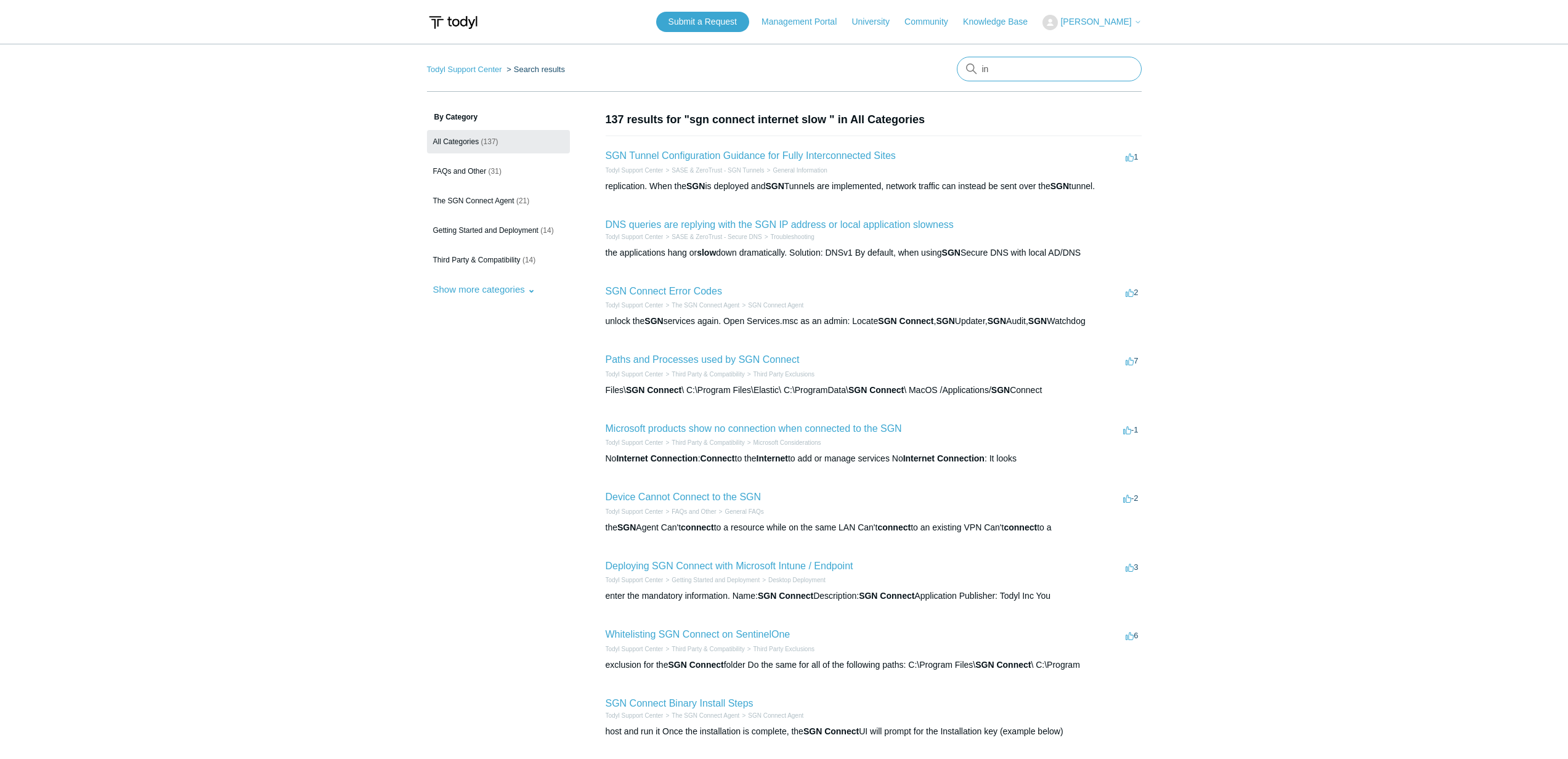
type input "i"
type input "internet slow"
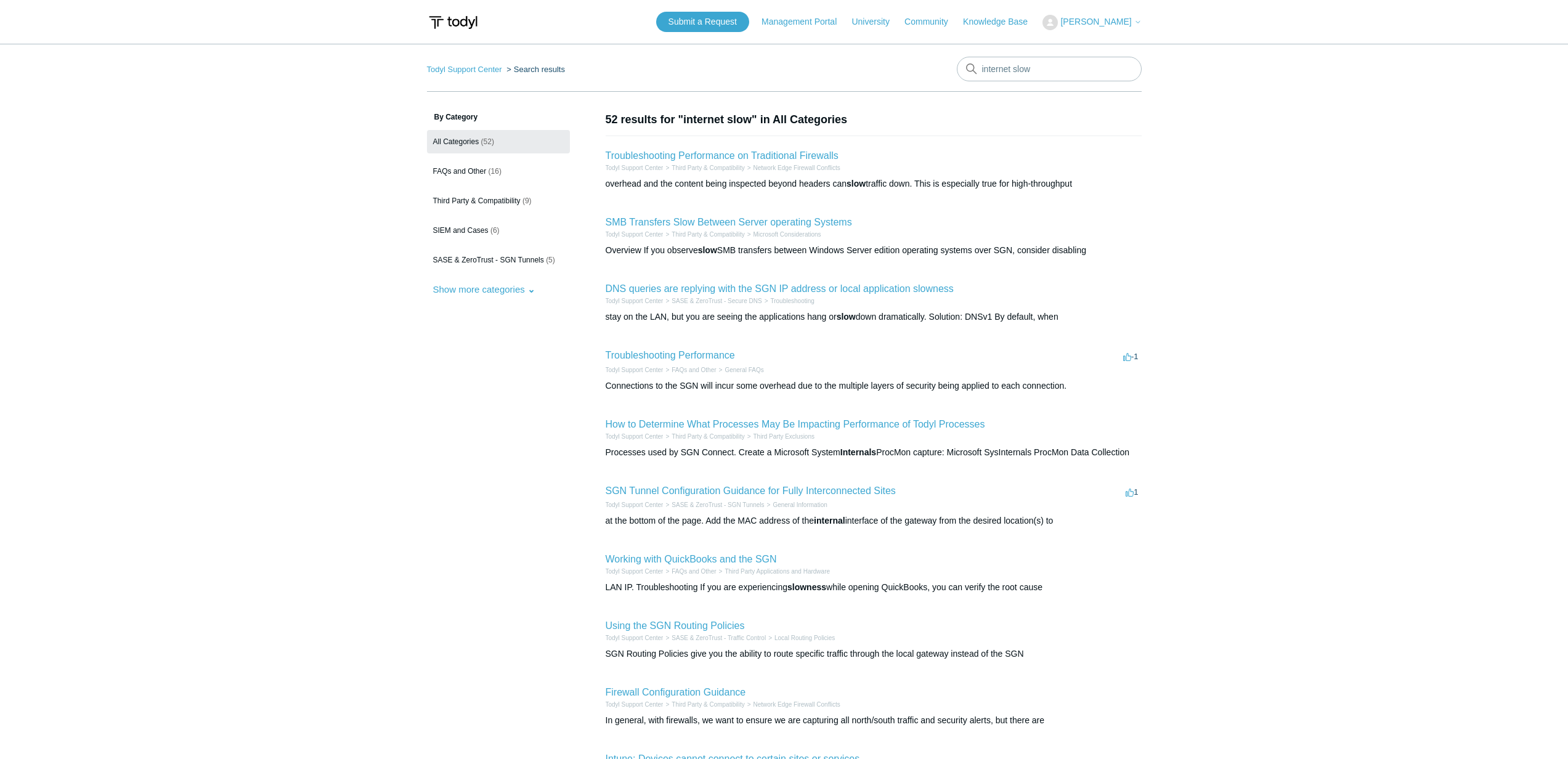
click at [1240, 359] on main "Todyl Support Center Search results internet slow By Category All Categories (5…" at bounding box center [784, 447] width 1568 height 808
click at [810, 155] on link "Troubleshooting Performance on Traditional Firewalls" at bounding box center [722, 156] width 233 height 10
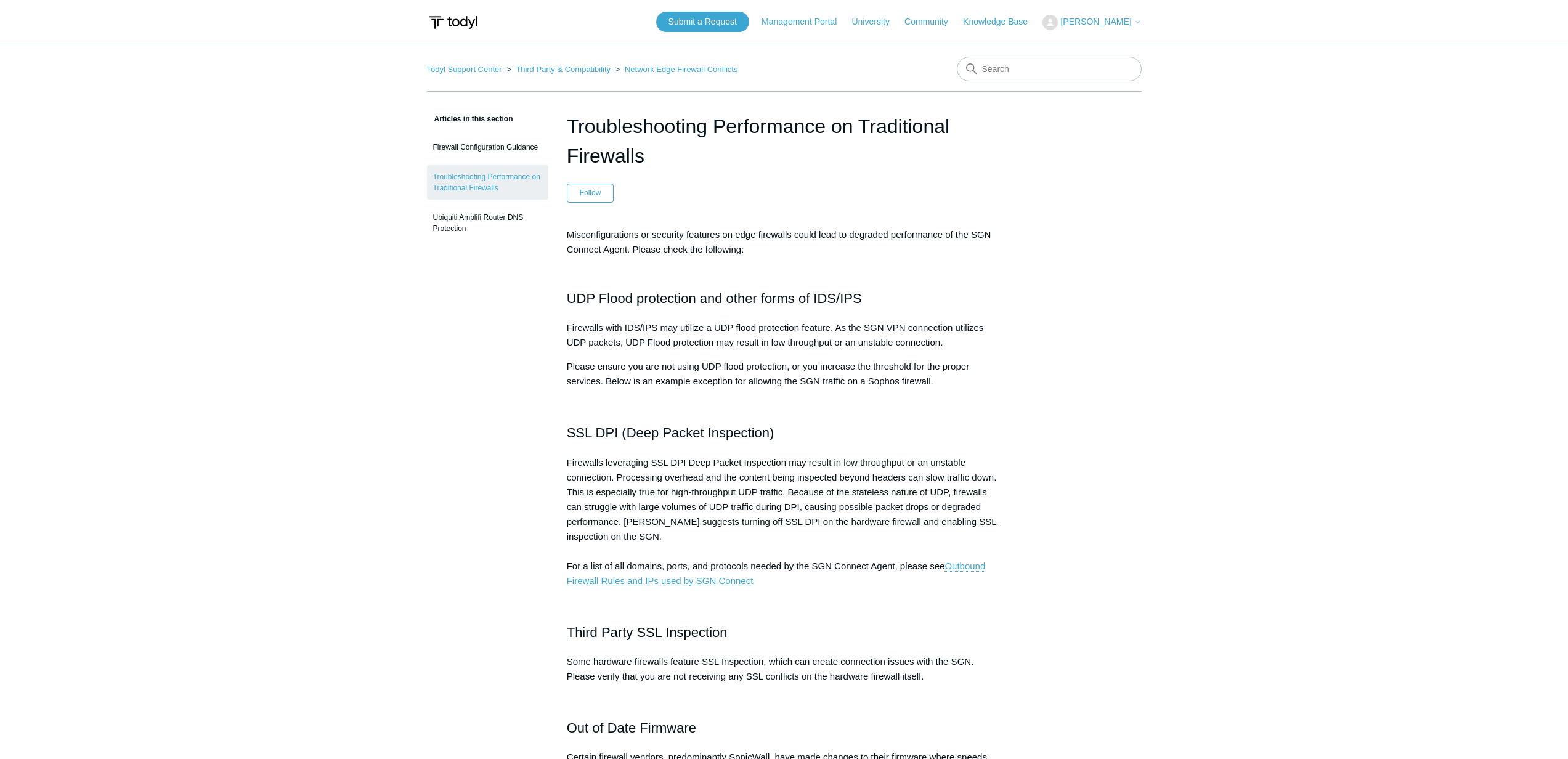
click at [104, 82] on main "Todyl Support Center Third Party & Compatibility Network Edge Firewall Conflict…" at bounding box center [784, 743] width 1568 height 1400
click at [1011, 70] on input "Search" at bounding box center [1048, 68] width 185 height 25
type input "awaiting check in"
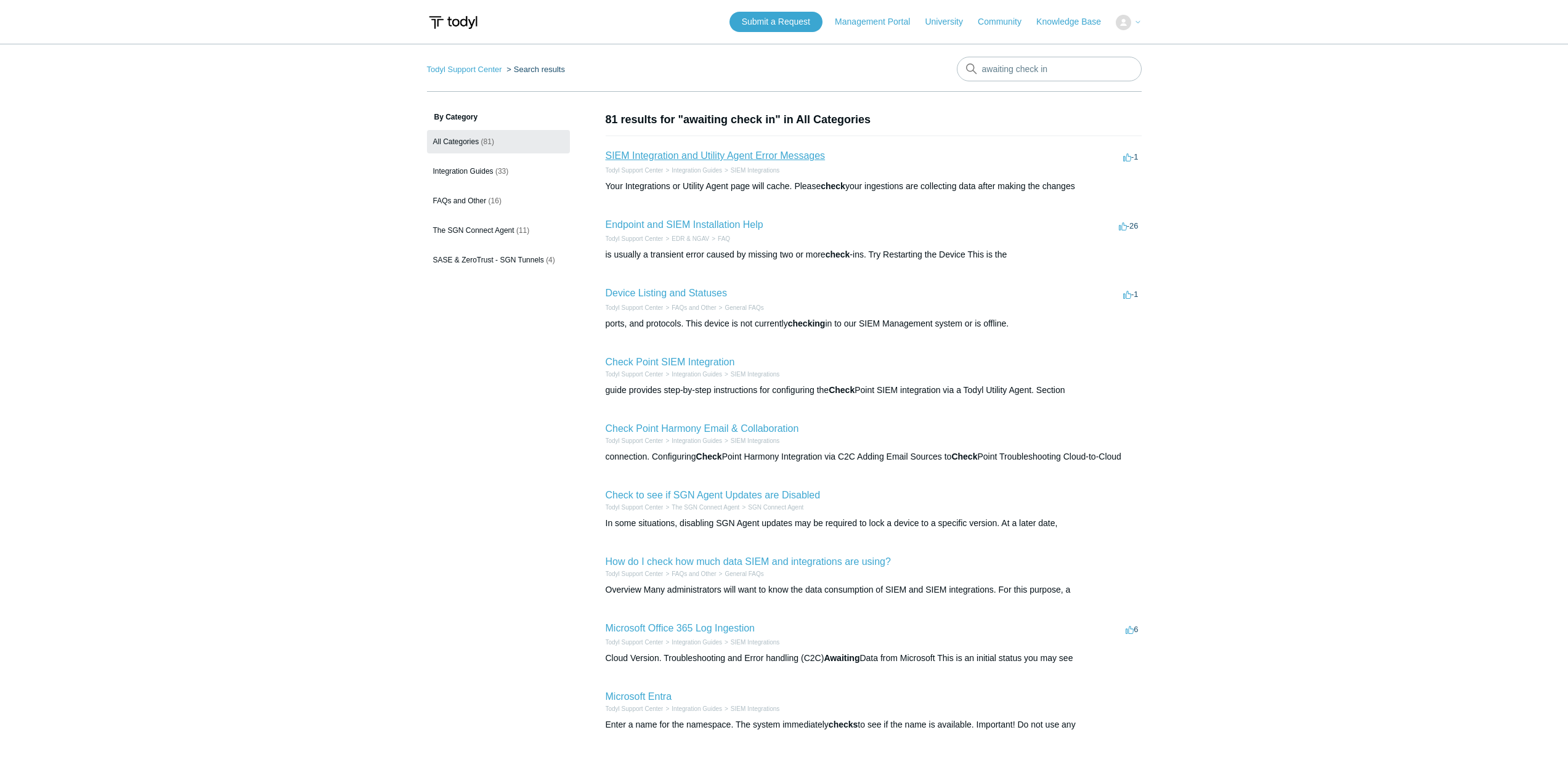
click at [683, 153] on link "SIEM Integration and Utility Agent Error Messages" at bounding box center [716, 156] width 220 height 10
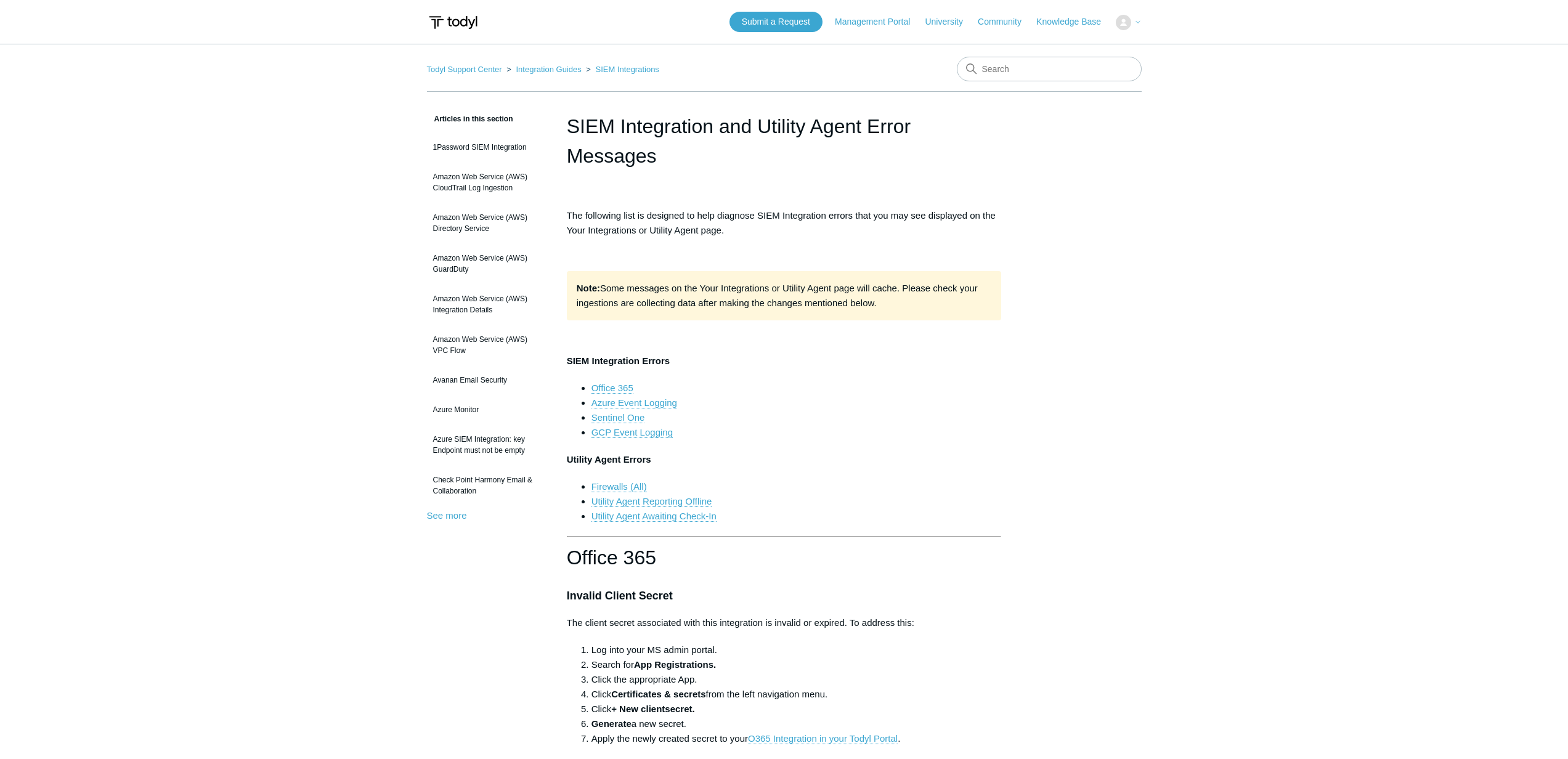
scroll to position [1765, 0]
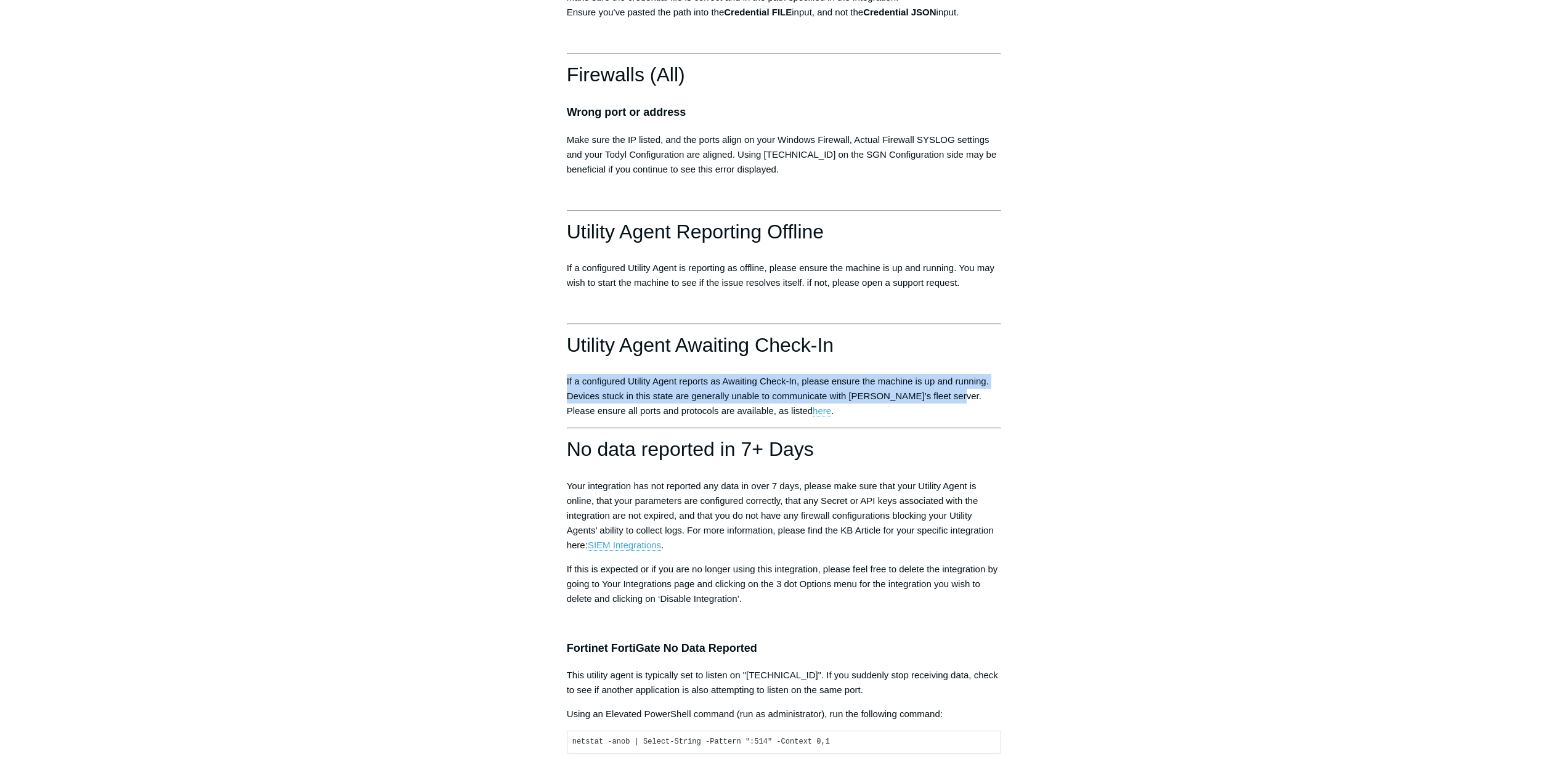
drag, startPoint x: 560, startPoint y: 419, endPoint x: 948, endPoint y: 436, distance: 388.4
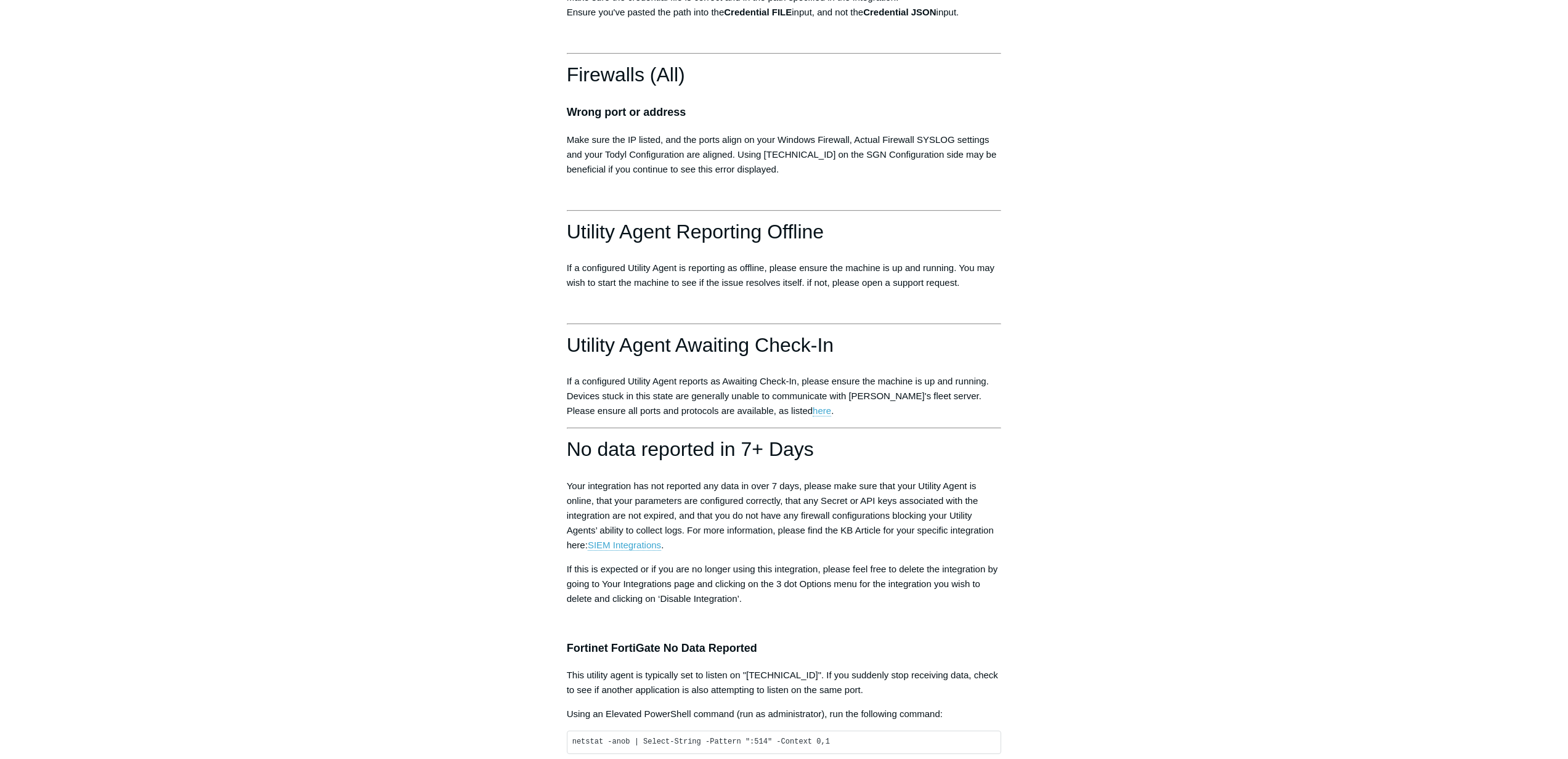
click at [948, 418] on p "If a configured Utility Agent reports as Awaiting Check-In, please ensure the m…" at bounding box center [784, 396] width 435 height 44
click at [812, 417] on link "here" at bounding box center [821, 411] width 19 height 11
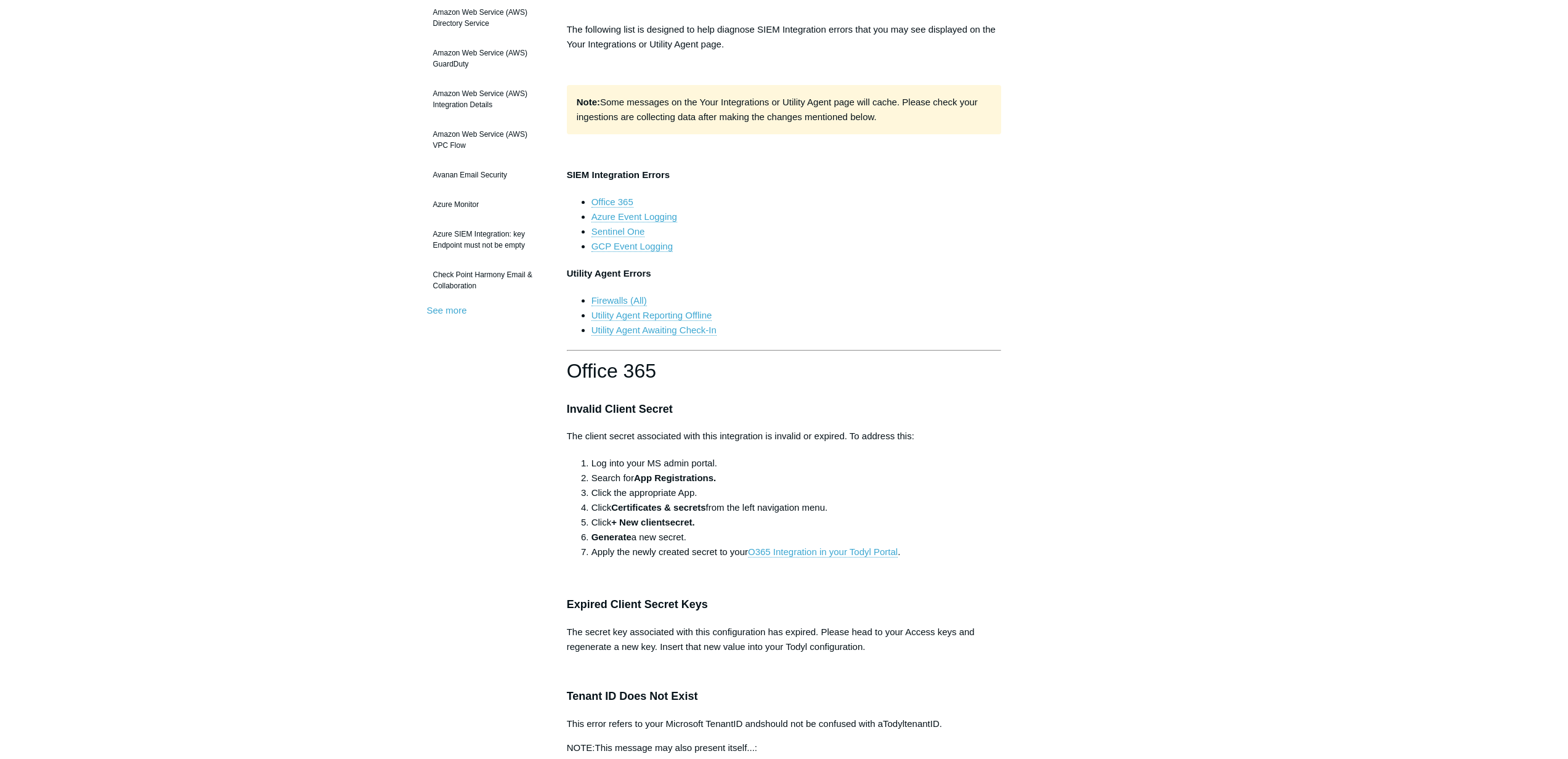
scroll to position [0, 0]
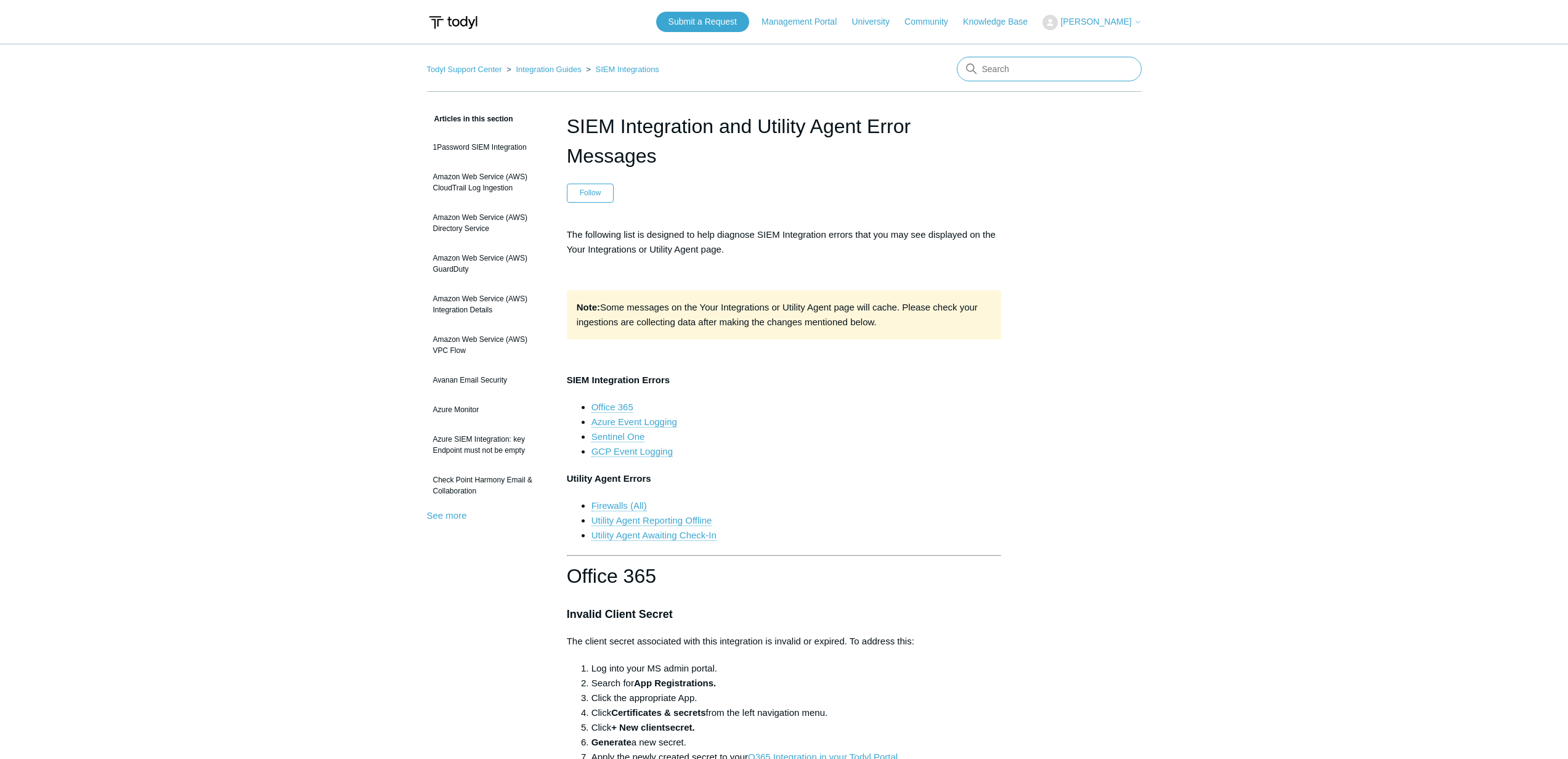
click at [1068, 72] on input "Search" at bounding box center [1048, 68] width 185 height 25
type input "tmobile"
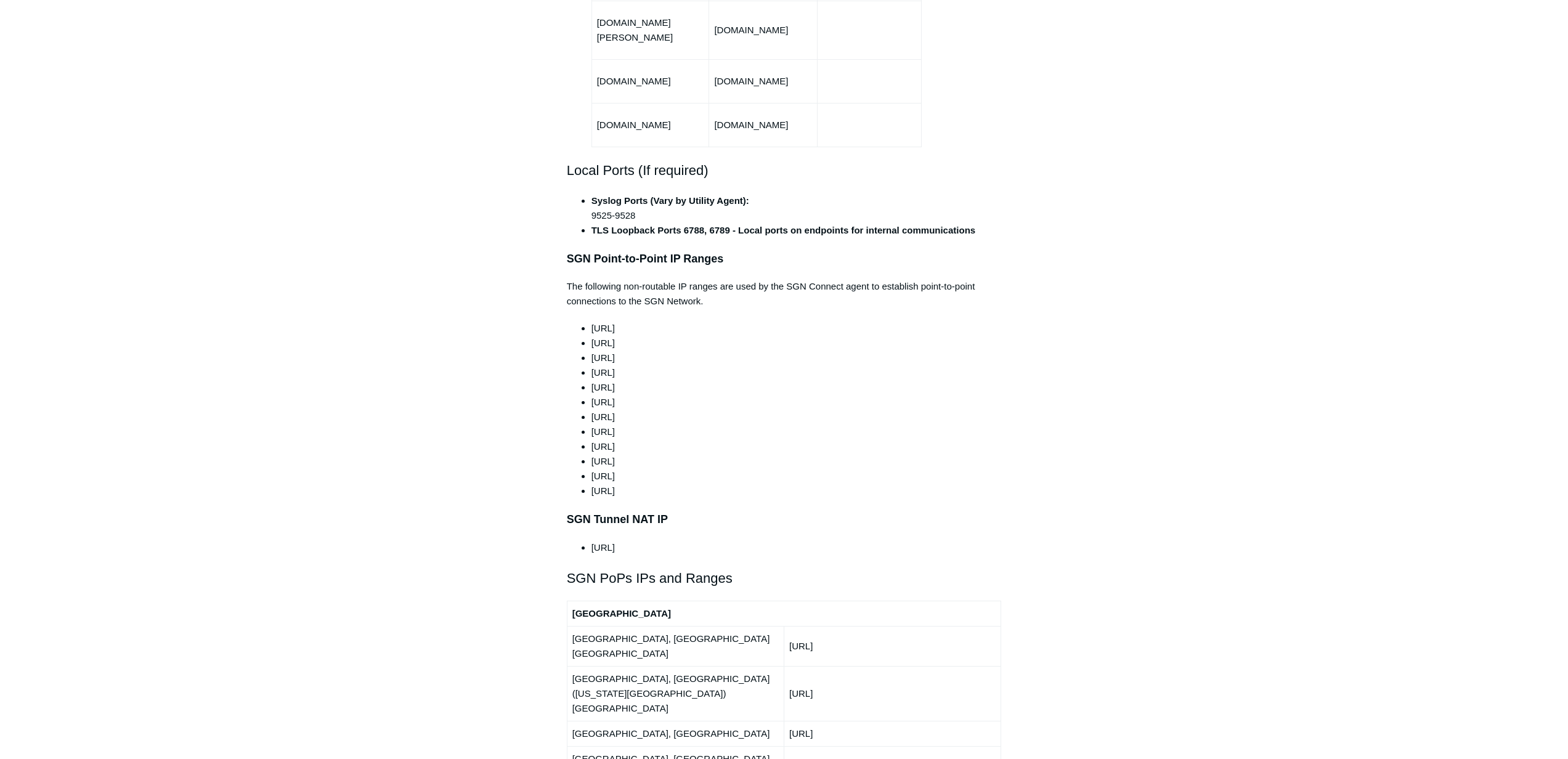
scroll to position [931, 0]
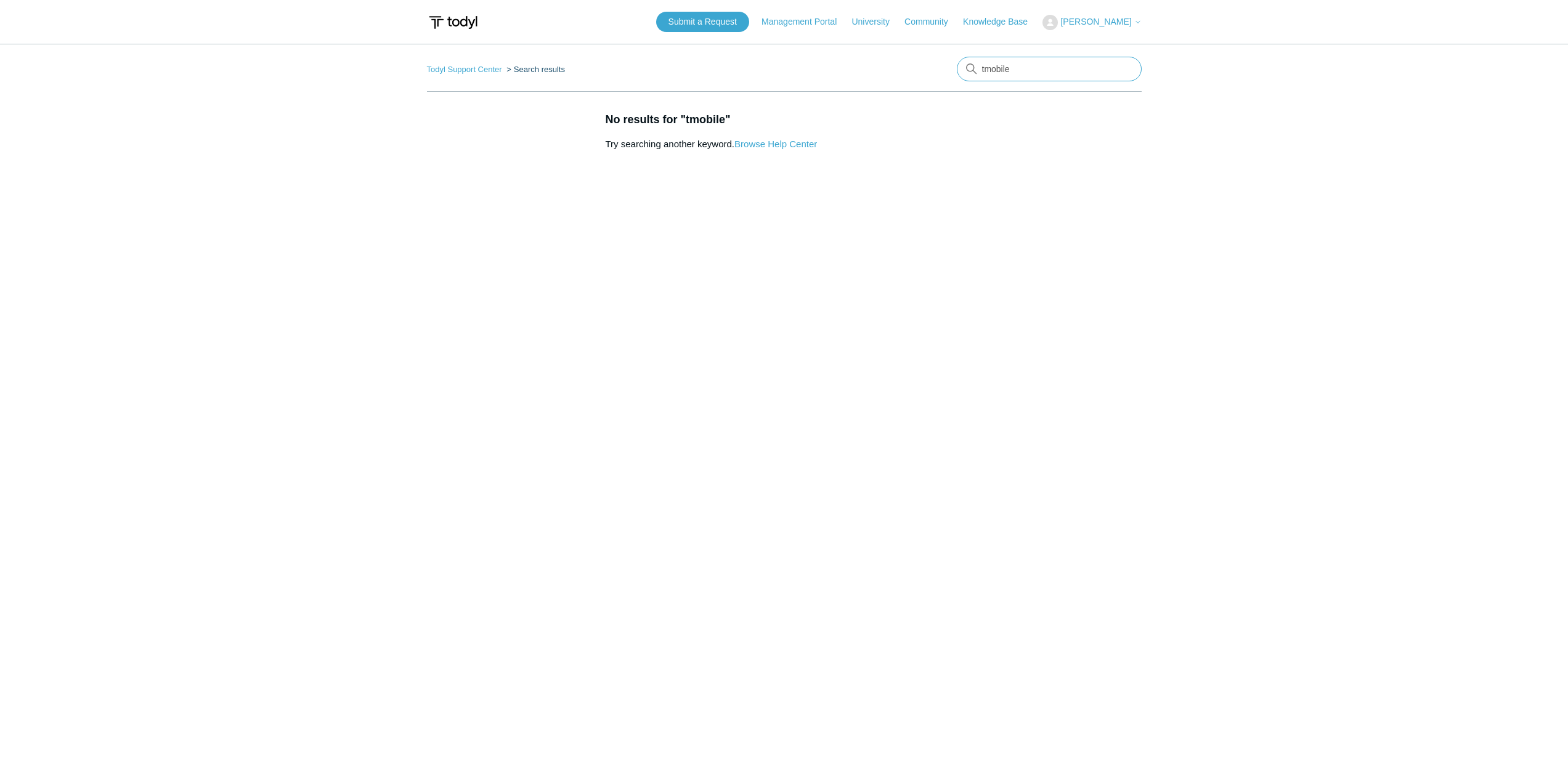
click at [1035, 71] on input "tmobile" at bounding box center [1048, 68] width 185 height 25
click at [1035, 70] on input "tmobile" at bounding box center [1048, 68] width 185 height 25
type input "hotspot"
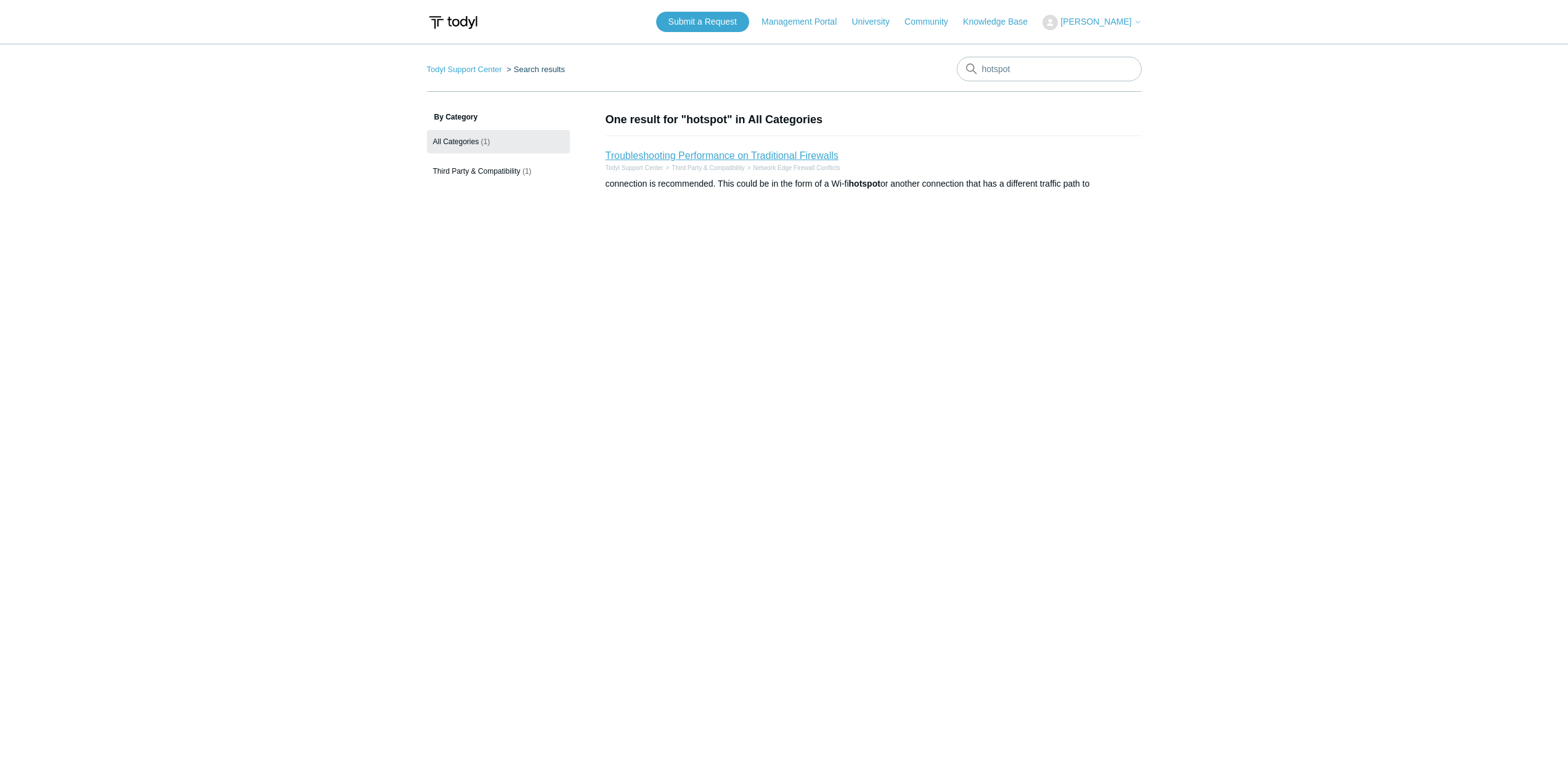
click at [792, 156] on link "Troubleshooting Performance on Traditional Firewalls" at bounding box center [722, 156] width 233 height 10
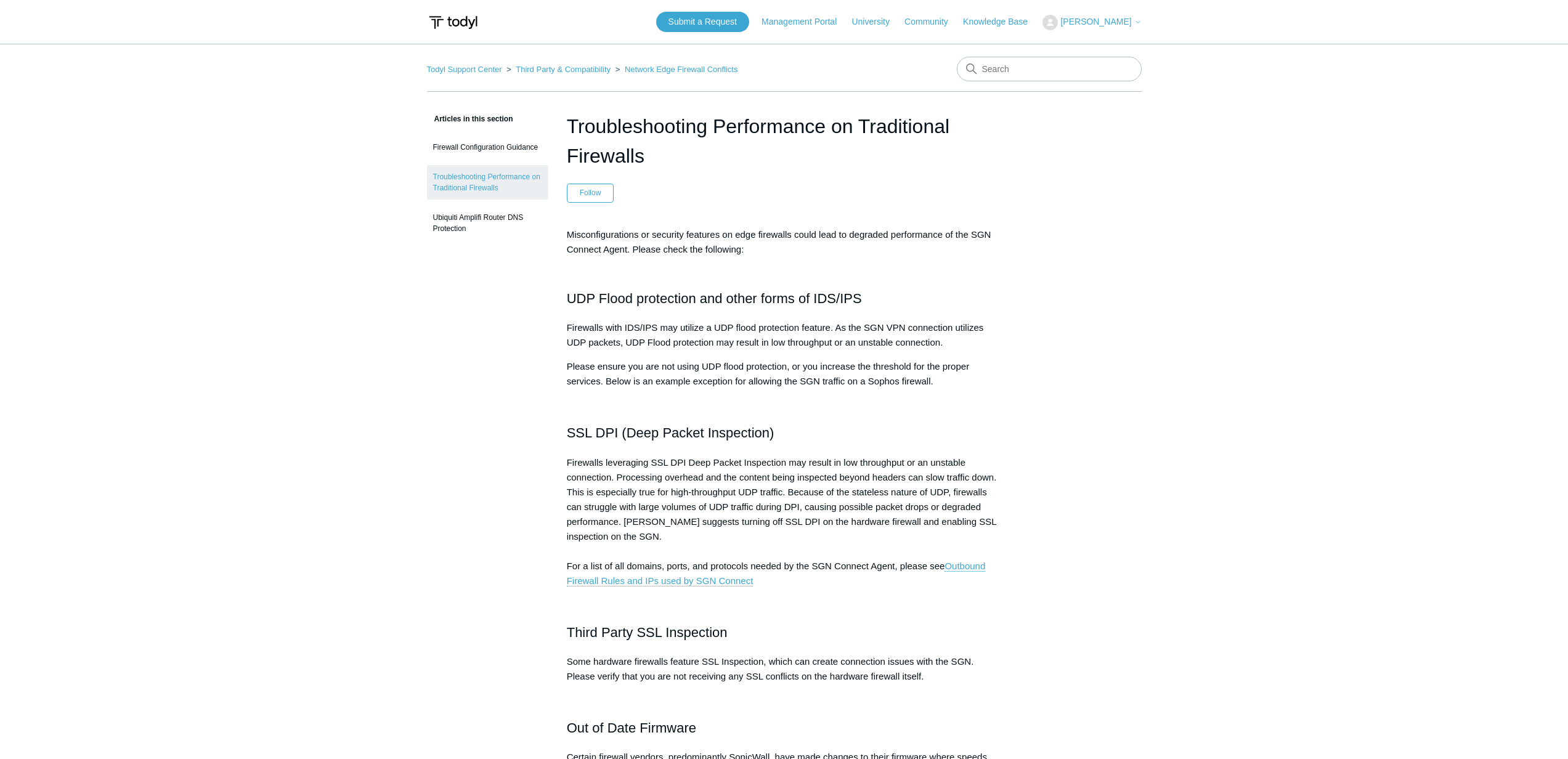
click at [222, 344] on main "Todyl Support Center Third Party & Compatibility Network Edge Firewall Conflict…" at bounding box center [784, 743] width 1568 height 1400
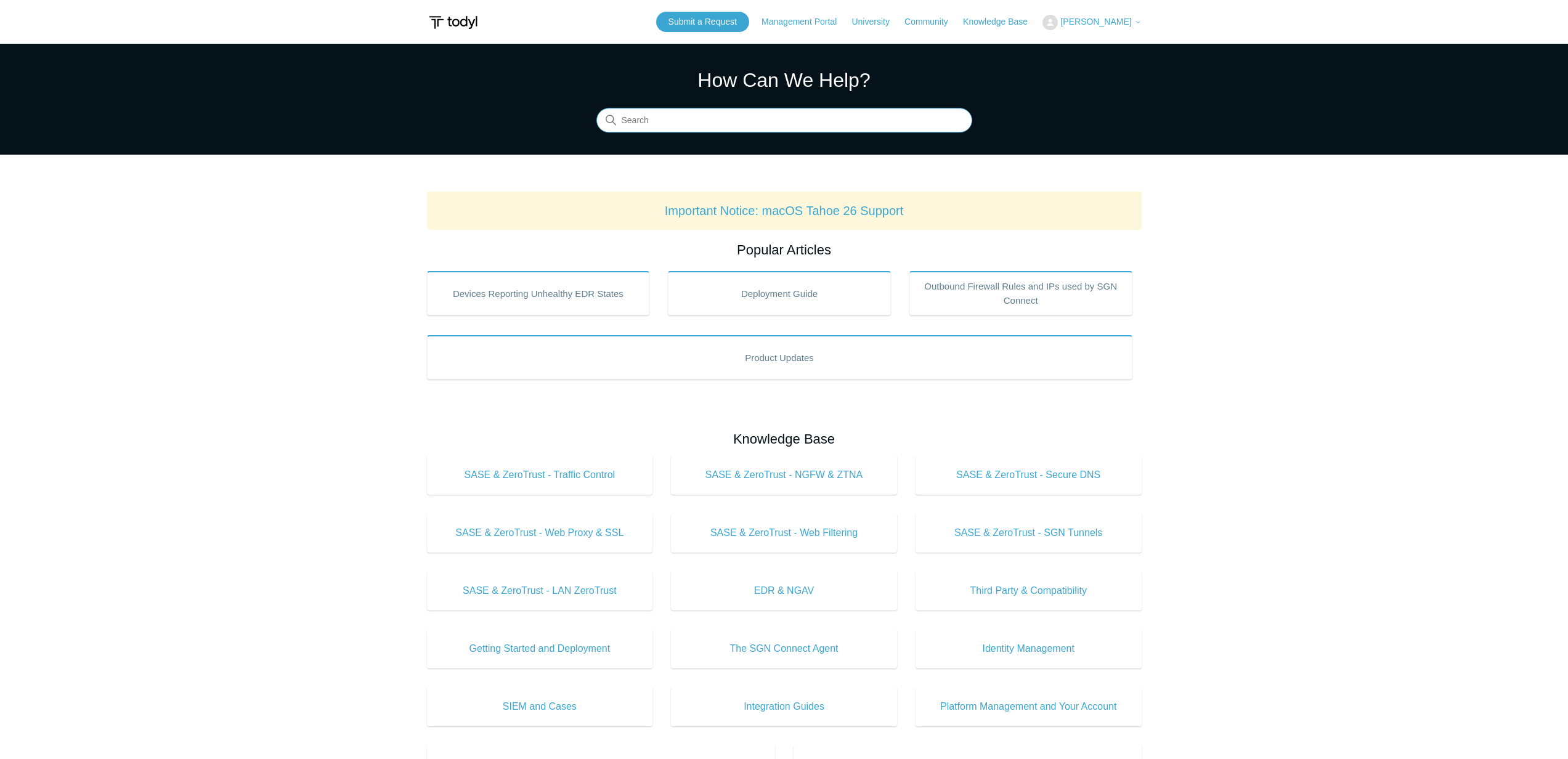
click at [667, 113] on input "Search" at bounding box center [784, 121] width 375 height 25
type input "latency"
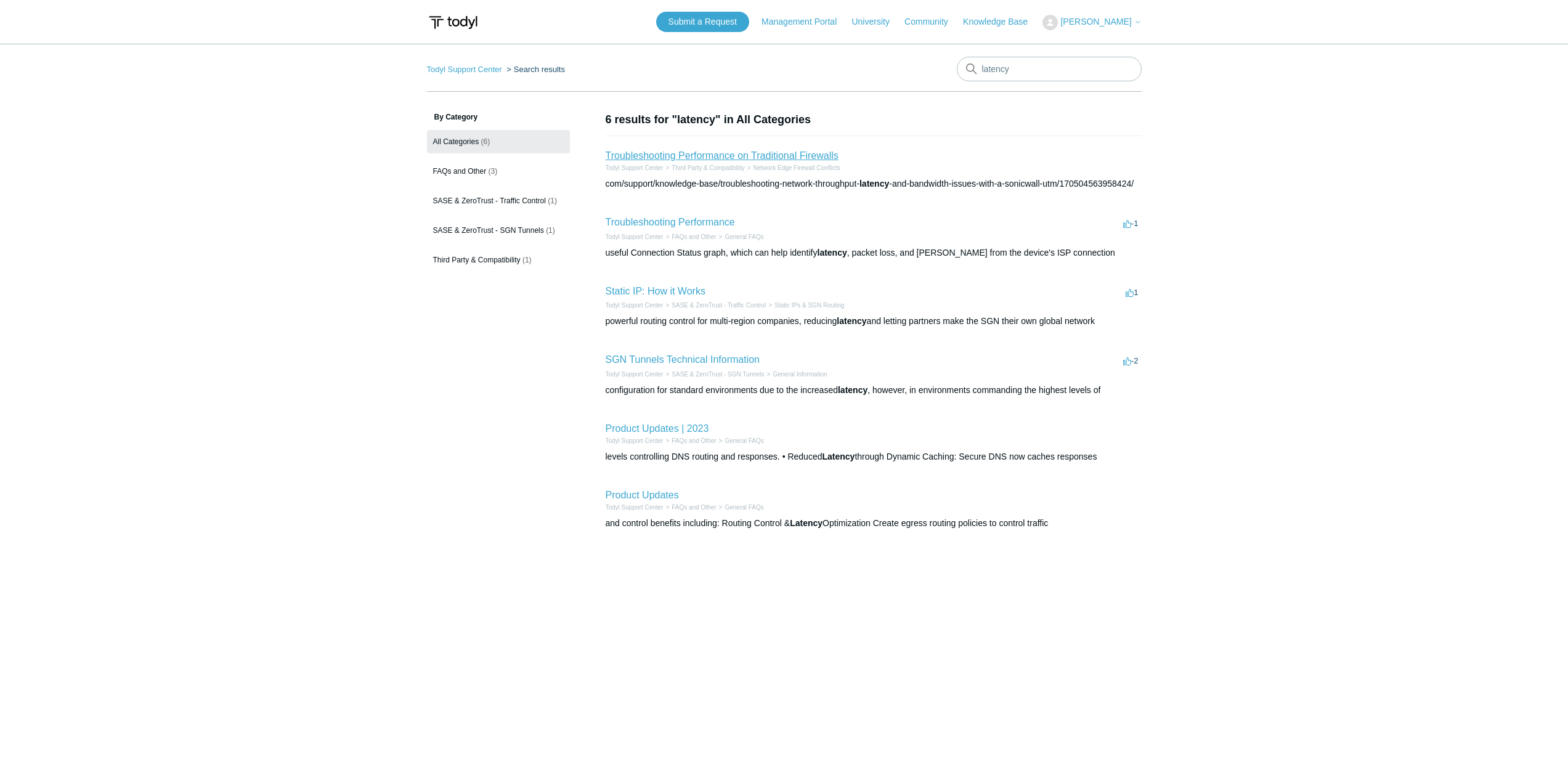
click at [774, 153] on link "Troubleshooting Performance on Traditional Firewalls" at bounding box center [722, 156] width 233 height 10
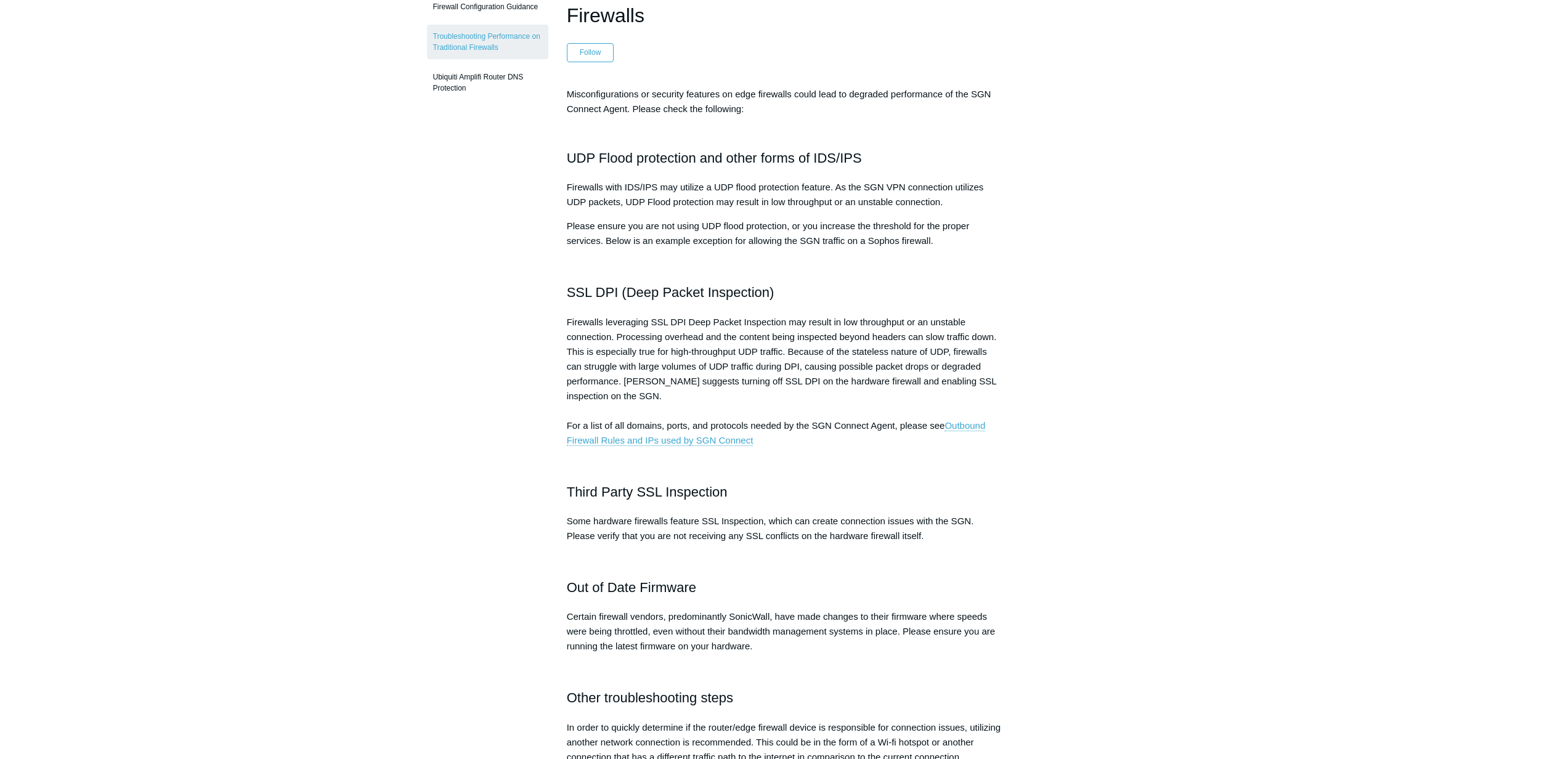
scroll to position [377, 0]
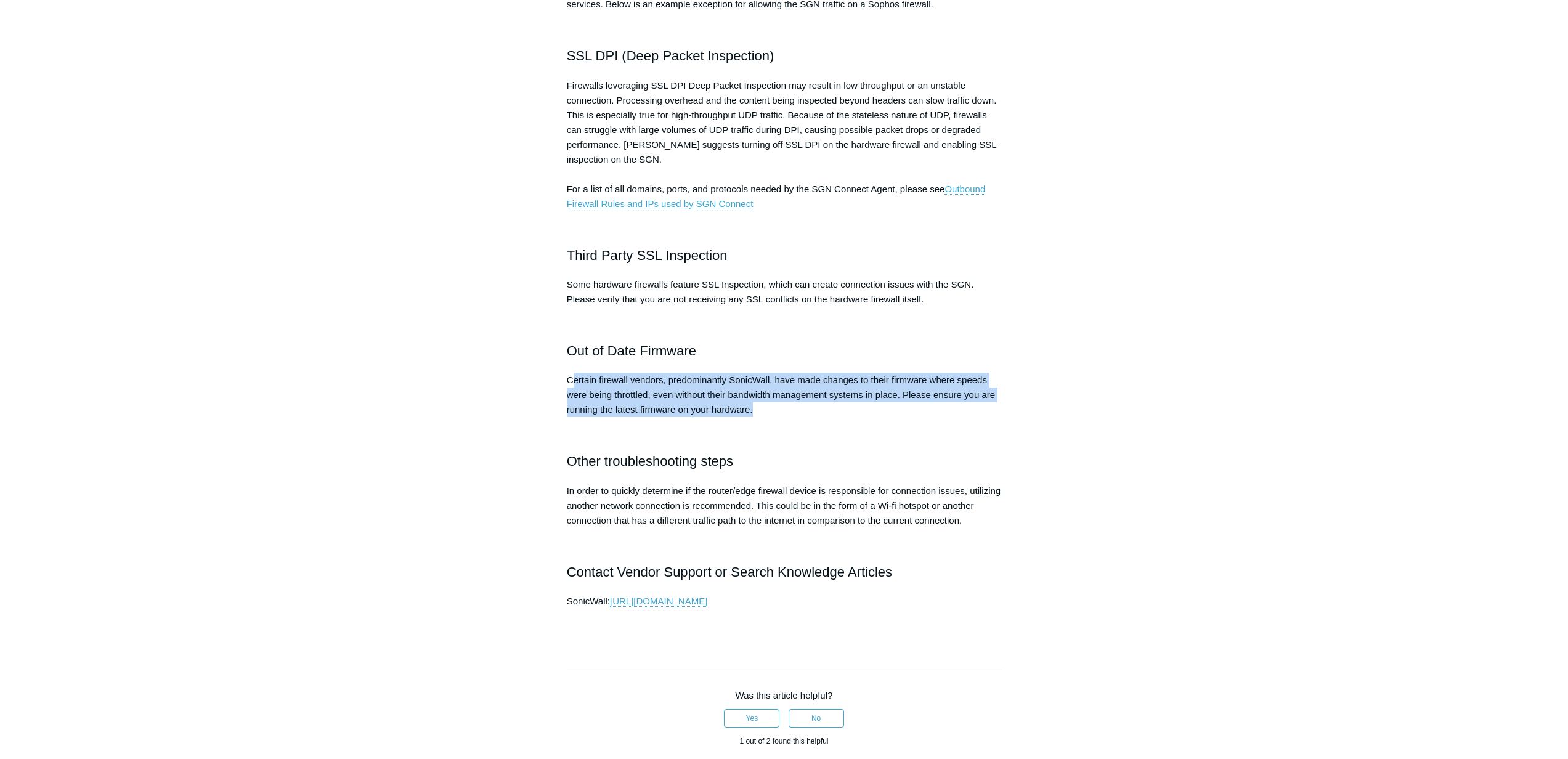
drag, startPoint x: 772, startPoint y: 412, endPoint x: 571, endPoint y: 375, distance: 204.4
click at [571, 375] on p "Certain firewall vendors, predominantly SonicWall, have made changes to their f…" at bounding box center [784, 395] width 435 height 44
drag, startPoint x: 566, startPoint y: 375, endPoint x: 759, endPoint y: 421, distance: 198.4
click at [759, 421] on div "Misconfigurations or security features on edge firewalls could lead to degraded…" at bounding box center [784, 242] width 435 height 783
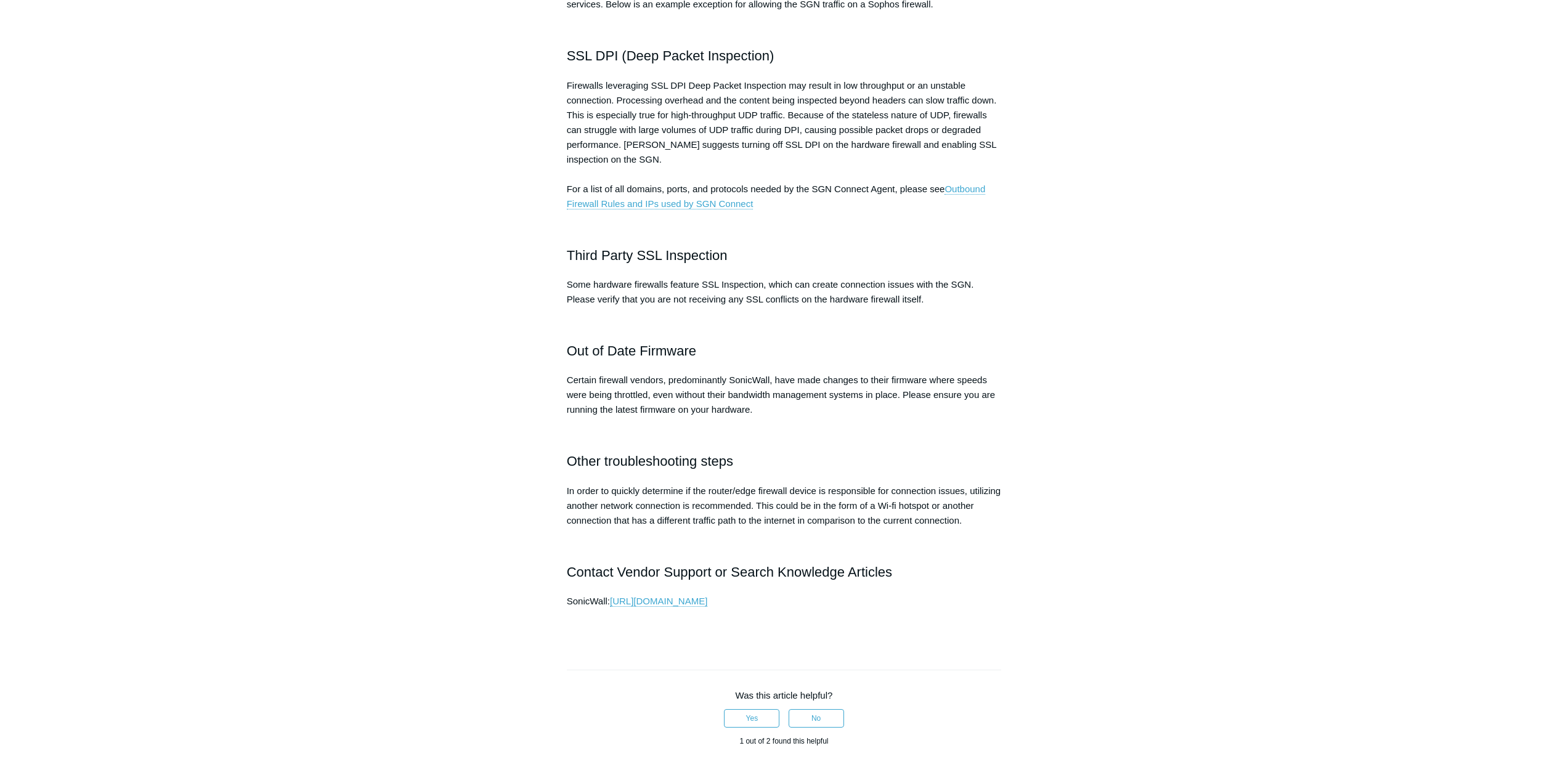
click at [759, 421] on div "Misconfigurations or security features on edge firewalls could lead to degraded…" at bounding box center [784, 242] width 435 height 783
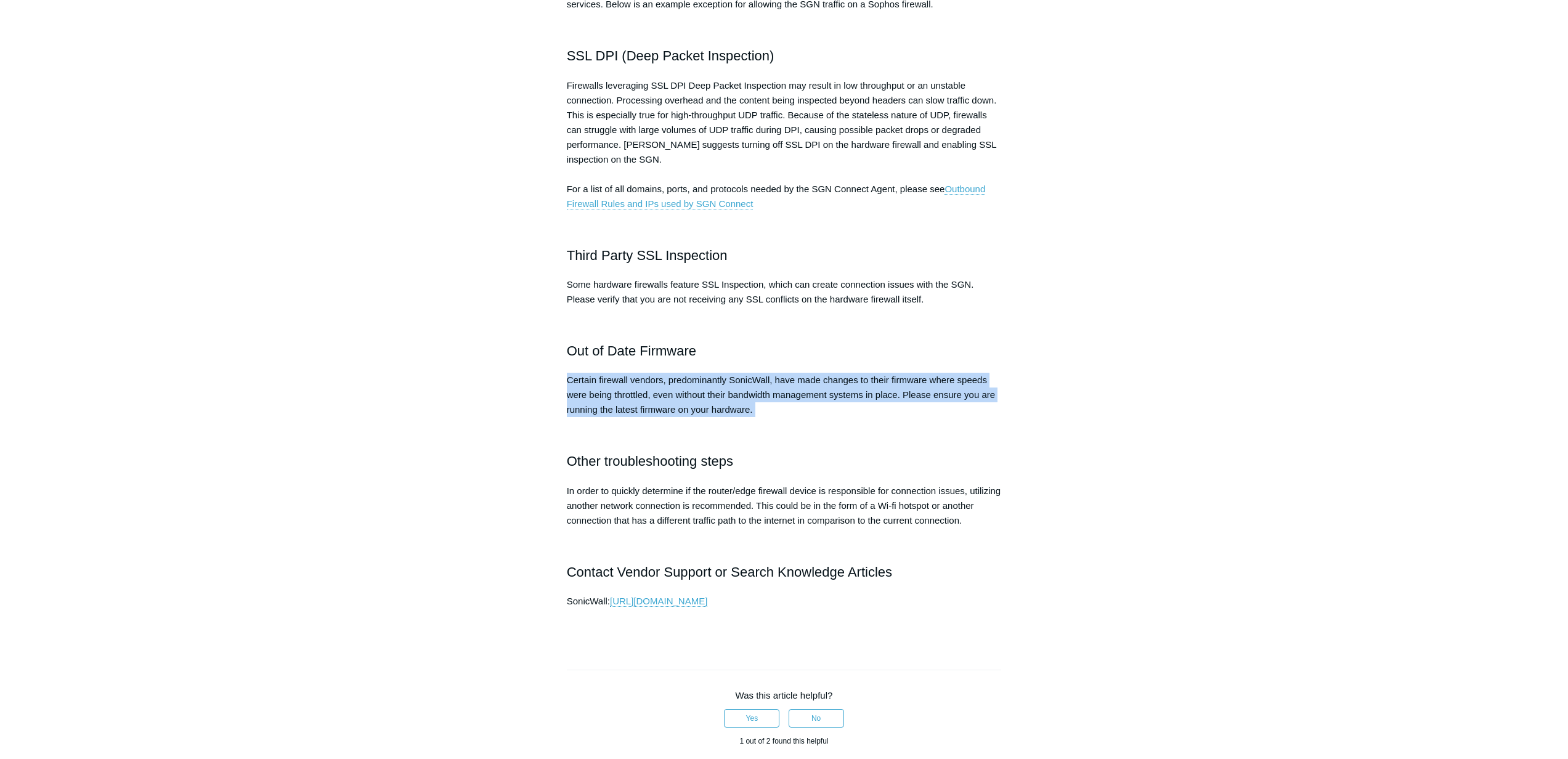
drag, startPoint x: 801, startPoint y: 423, endPoint x: 550, endPoint y: 365, distance: 257.6
click at [550, 365] on article "Troubleshooting Performance on Traditional Firewalls Follow Not yet followed by…" at bounding box center [784, 400] width 472 height 1332
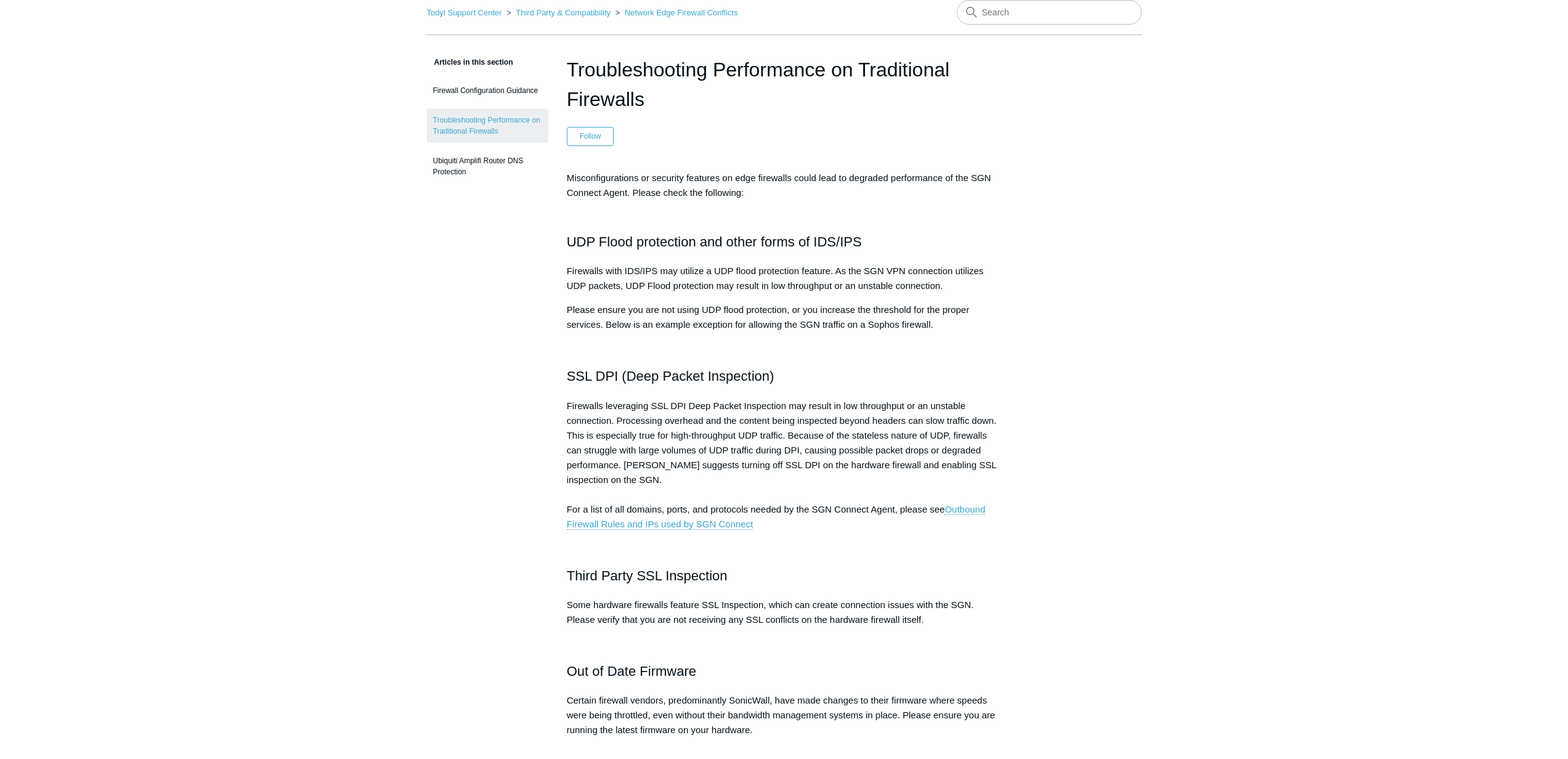
scroll to position [0, 0]
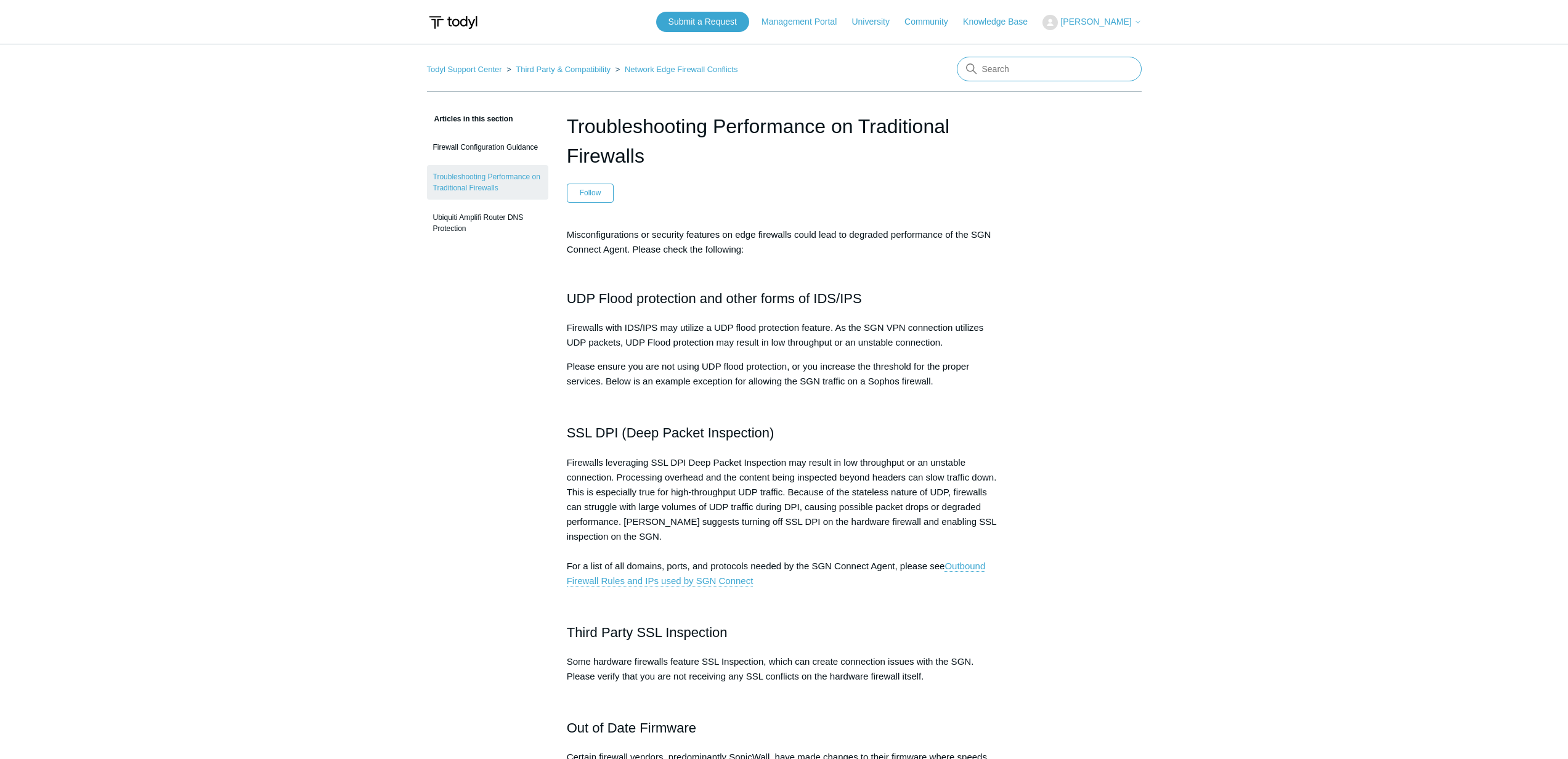
drag, startPoint x: 1050, startPoint y: 60, endPoint x: 1048, endPoint y: 66, distance: 6.3
click at [1050, 60] on input "Search" at bounding box center [1048, 68] width 185 height 25
type input "tmobile"
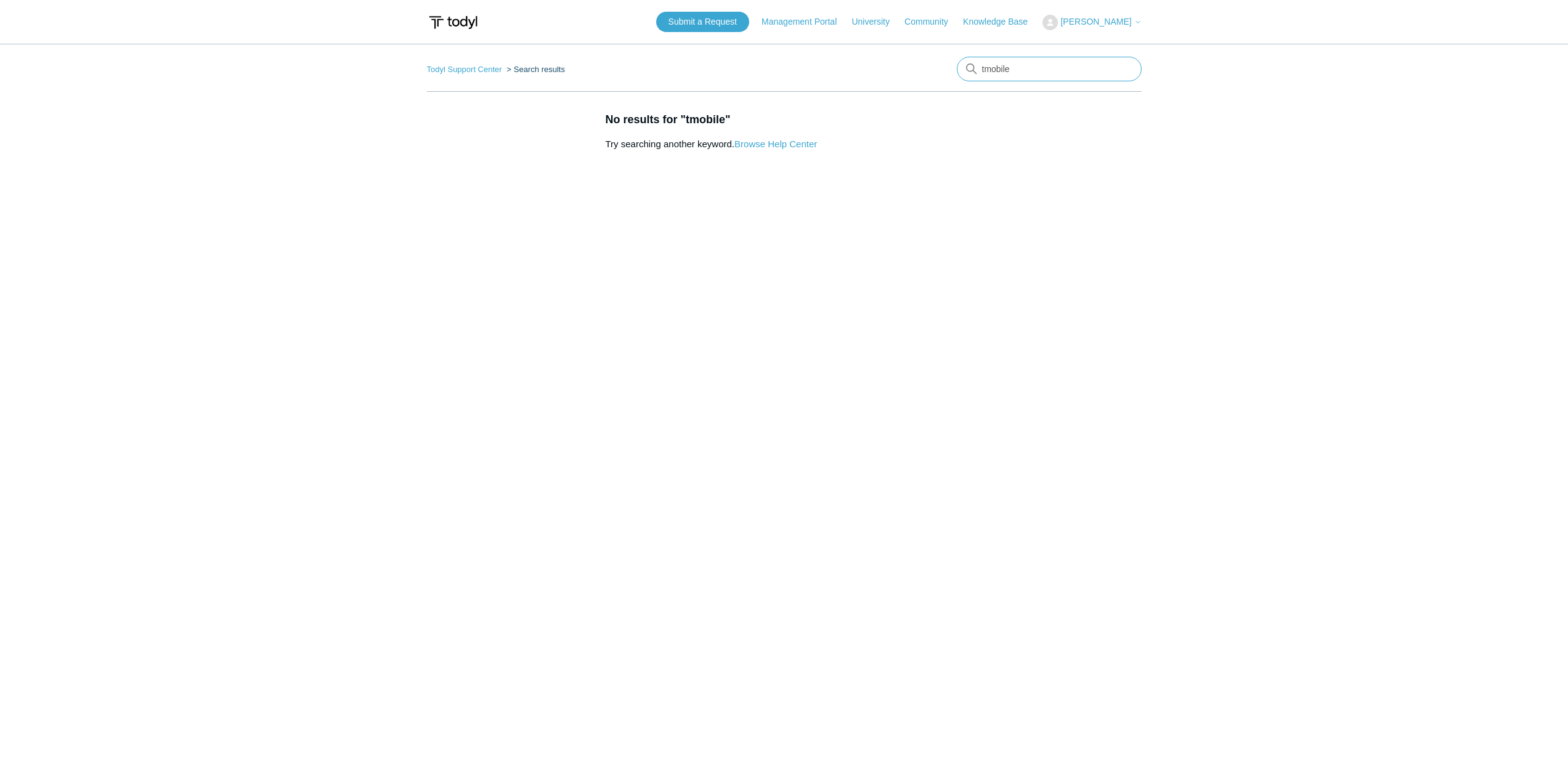
click at [1047, 66] on input "tmobile" at bounding box center [1048, 68] width 185 height 25
type input "t-mobile"
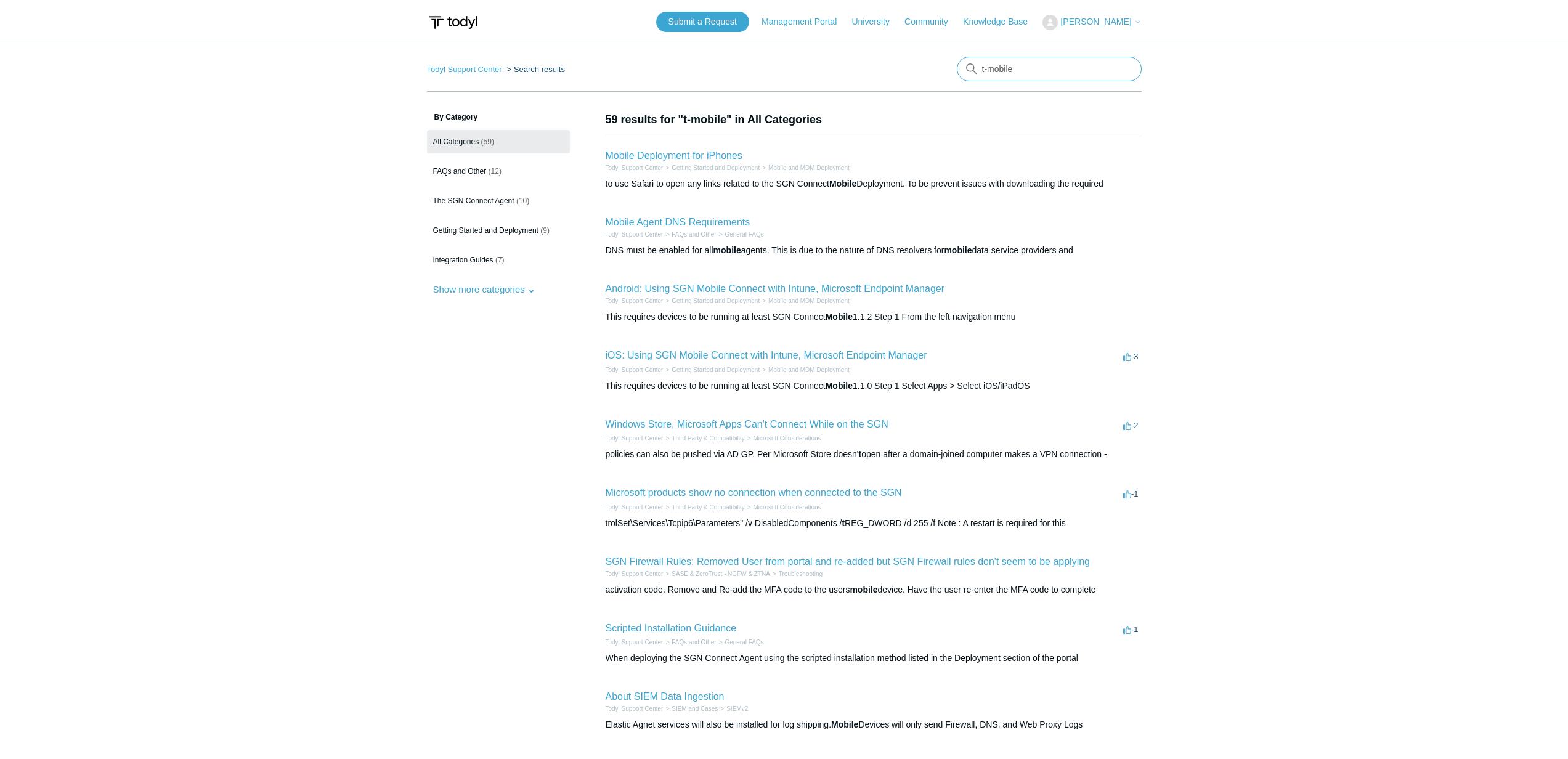
click at [1027, 70] on input "t-mobile" at bounding box center [1048, 68] width 185 height 25
click at [1027, 69] on input "t-mobile" at bounding box center [1048, 68] width 185 height 25
type input ""t-mobile""
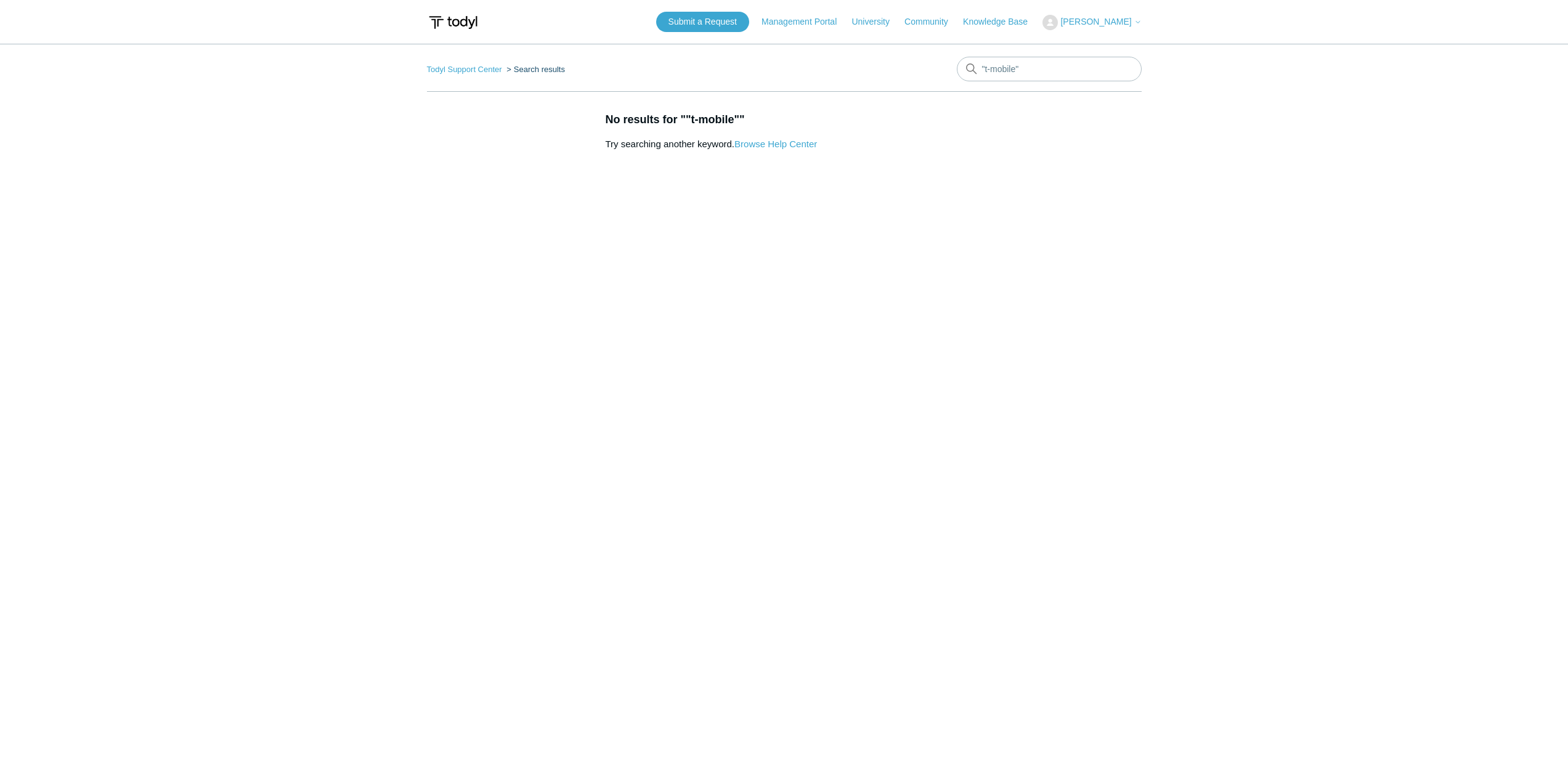
scroll to position [2, 0]
click at [1006, 68] on input ""t-mobile"" at bounding box center [1048, 66] width 185 height 25
type input "hotspot"
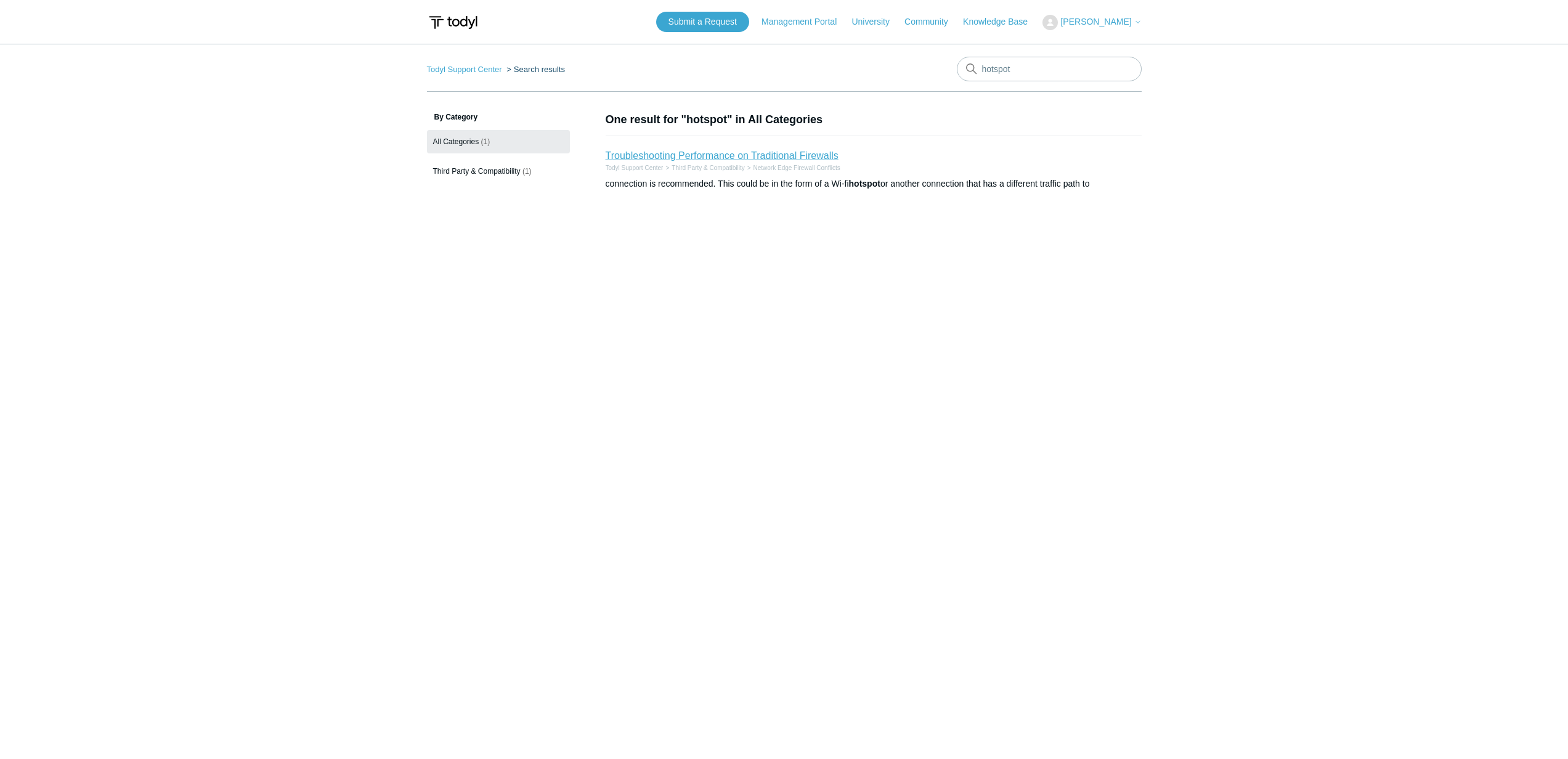
click at [782, 157] on link "Troubleshooting Performance on Traditional Firewalls" at bounding box center [722, 156] width 233 height 10
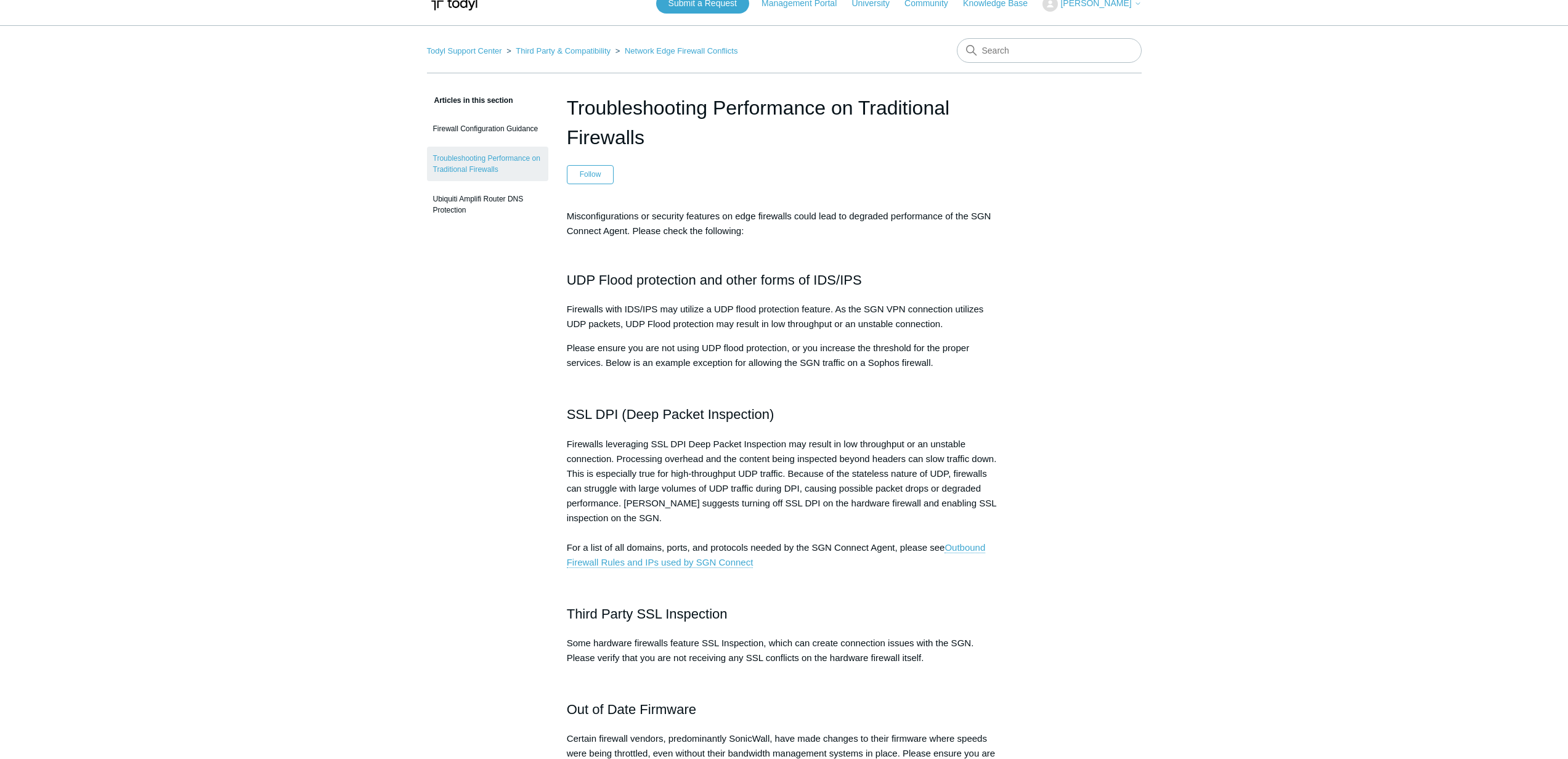
scroll to position [503, 0]
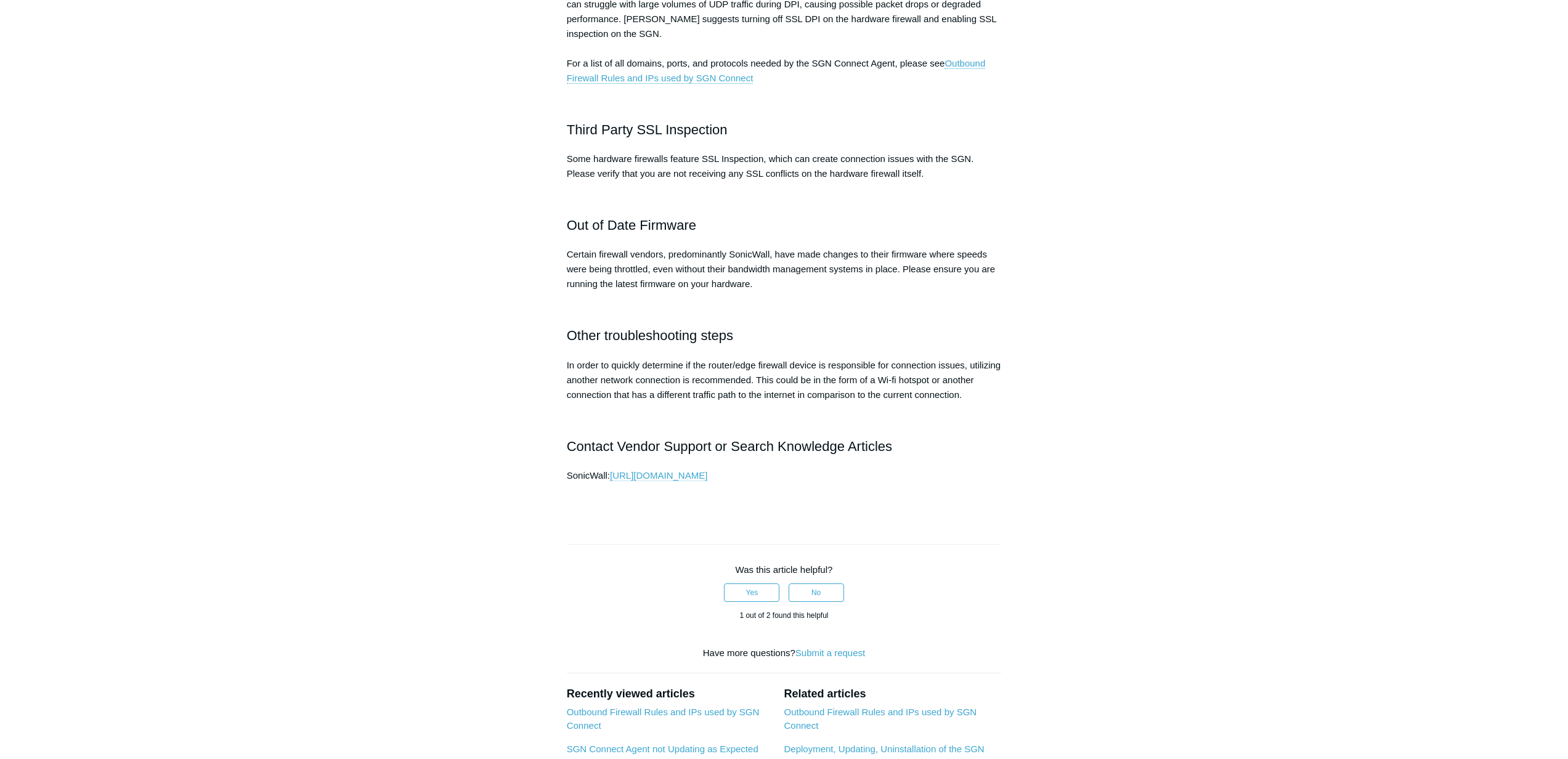
click at [699, 481] on link "https://www.sonicwall.com/support/knowledge-base/troubleshooting-network-throug…" at bounding box center [658, 475] width 97 height 11
